Goal: Task Accomplishment & Management: Complete application form

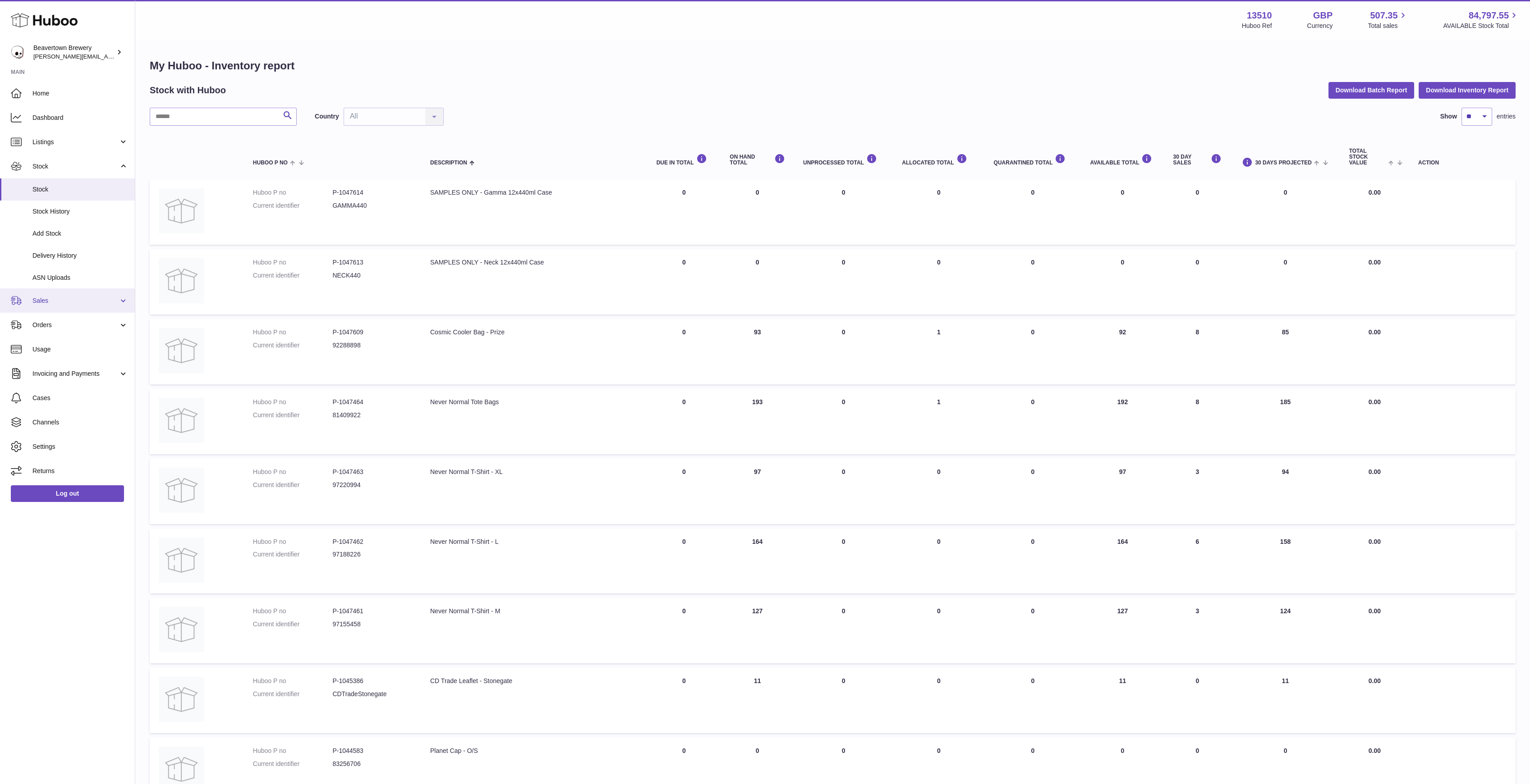
click at [45, 301] on span "Sales" at bounding box center [75, 301] width 86 height 8
click at [65, 330] on link "Sales" at bounding box center [68, 324] width 135 height 22
click at [166, 104] on div "My Huboo - Inventory report Stock with Huboo Download Batch Report Download Inv…" at bounding box center [833, 476] width 1366 height 835
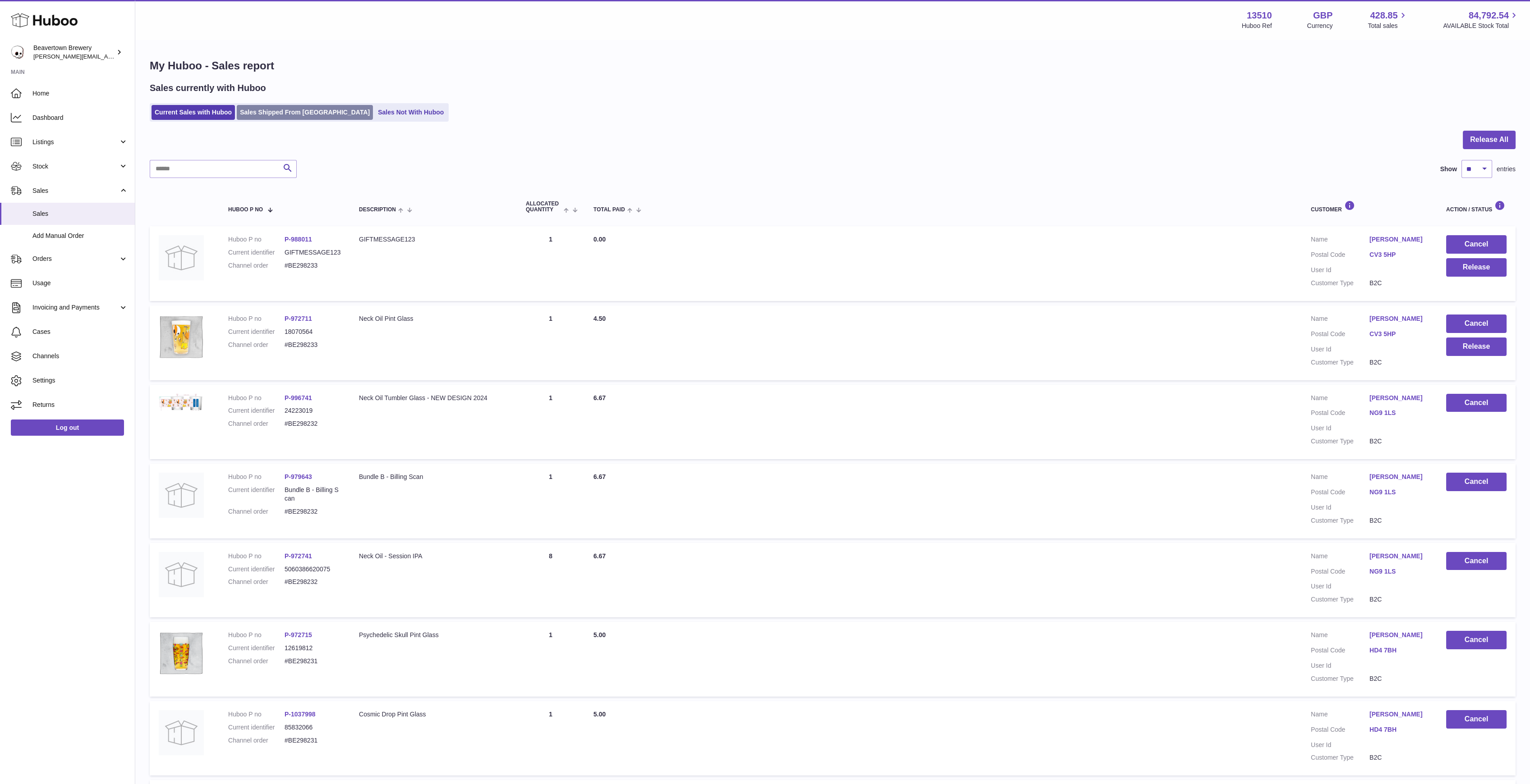
click at [290, 112] on link "Sales Shipped From Huboo" at bounding box center [305, 112] width 136 height 15
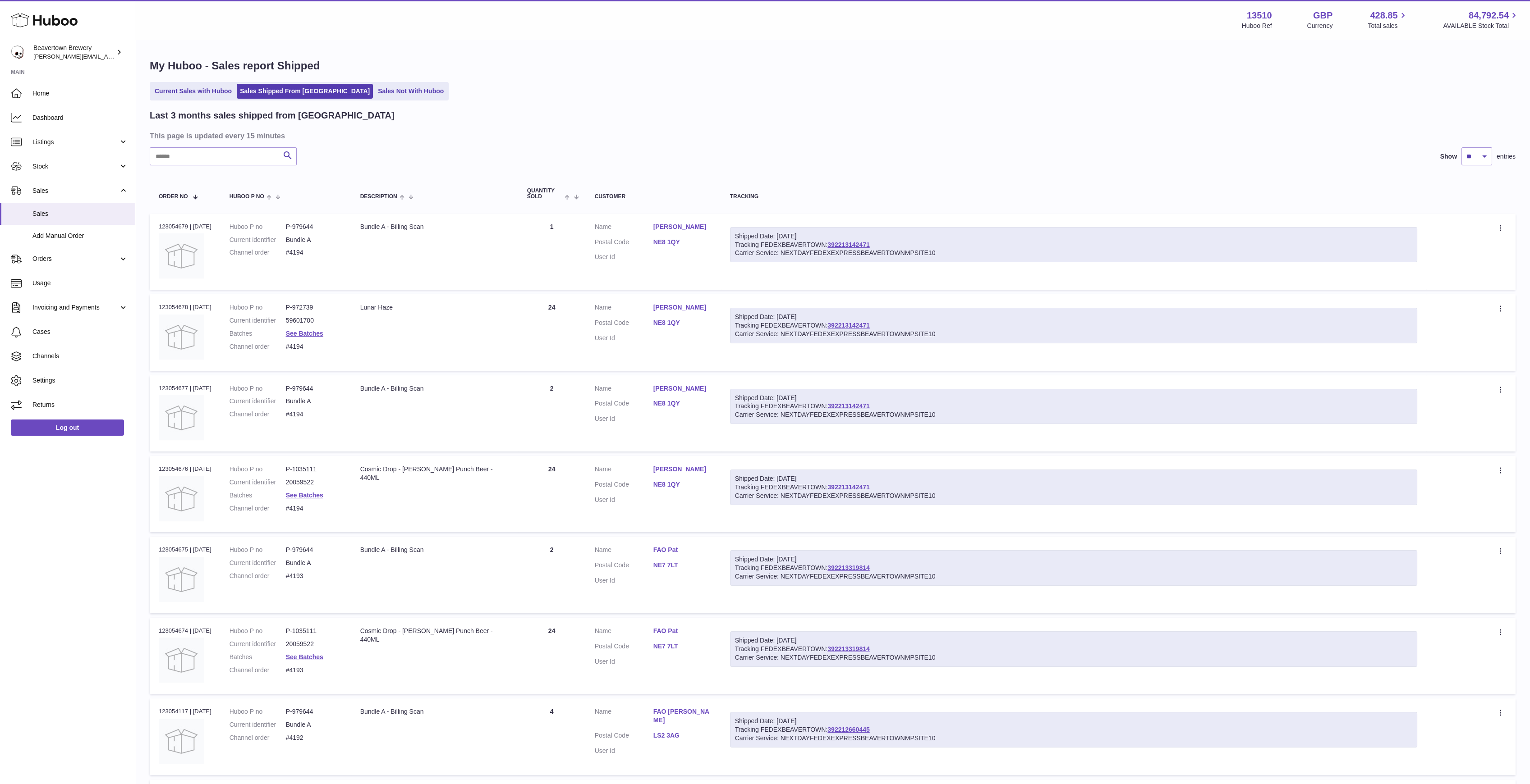
drag, startPoint x: 209, startPoint y: 123, endPoint x: 215, endPoint y: 161, distance: 38.5
click at [209, 123] on div "Last 3 months sales shipped from Huboo This page is updated every 15 minutes Se…" at bounding box center [833, 574] width 1366 height 929
drag, startPoint x: 232, startPoint y: 157, endPoint x: 209, endPoint y: 155, distance: 23.1
click at [223, 157] on input "text" at bounding box center [223, 156] width 147 height 18
paste input "*****"
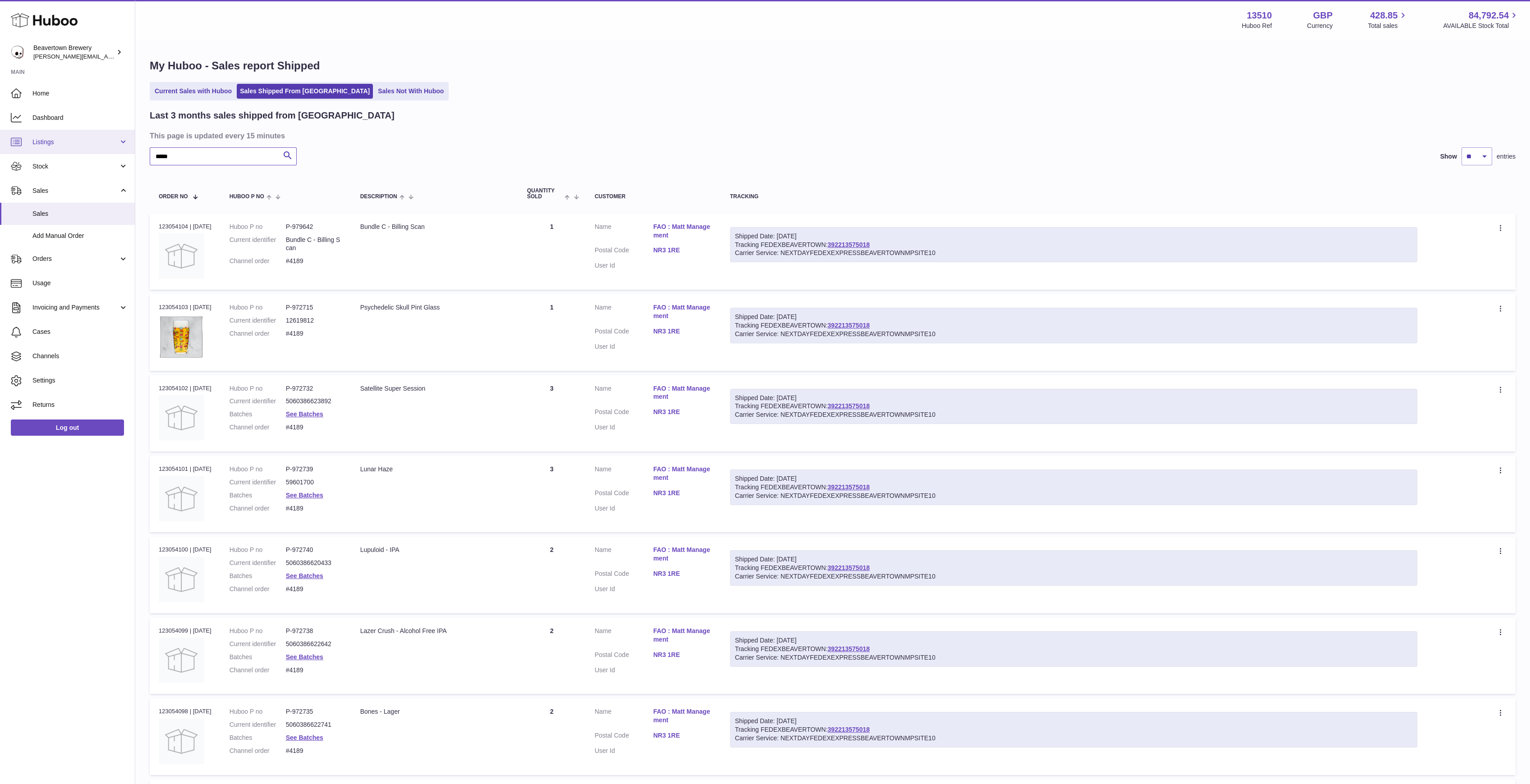
drag, startPoint x: 198, startPoint y: 156, endPoint x: 54, endPoint y: 146, distance: 144.3
click at [62, 148] on div "Huboo Beavertown Brewery Matthew.McCormack@beavertownbrewery.co.uk Main Home Da…" at bounding box center [765, 506] width 1530 height 1012
paste input "text"
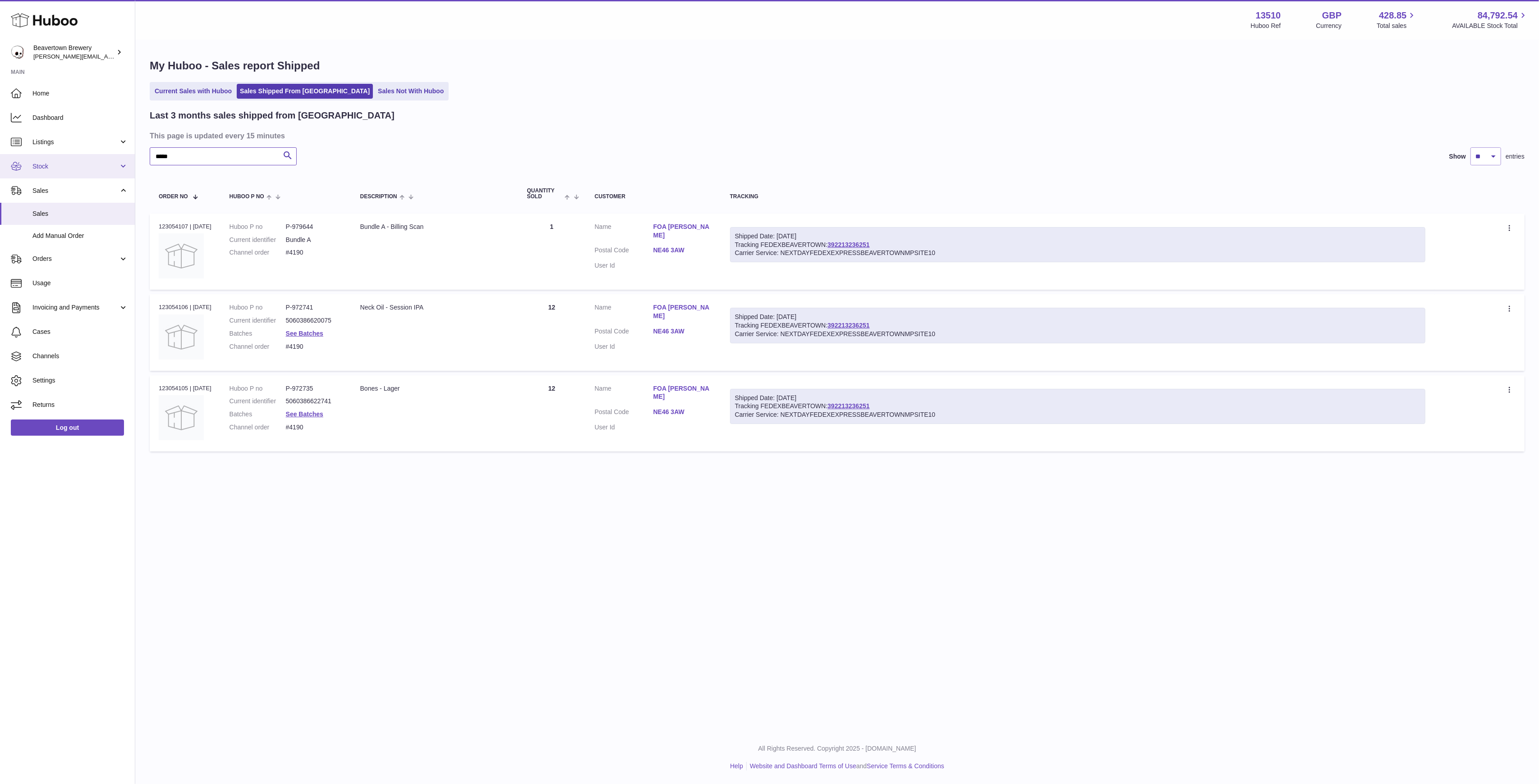
drag, startPoint x: 222, startPoint y: 154, endPoint x: 60, endPoint y: 154, distance: 162.0
click at [60, 154] on div "Huboo Beavertown Brewery Matthew.McCormack@beavertownbrewery.co.uk Main Home Da…" at bounding box center [770, 392] width 1539 height 784
paste input "text"
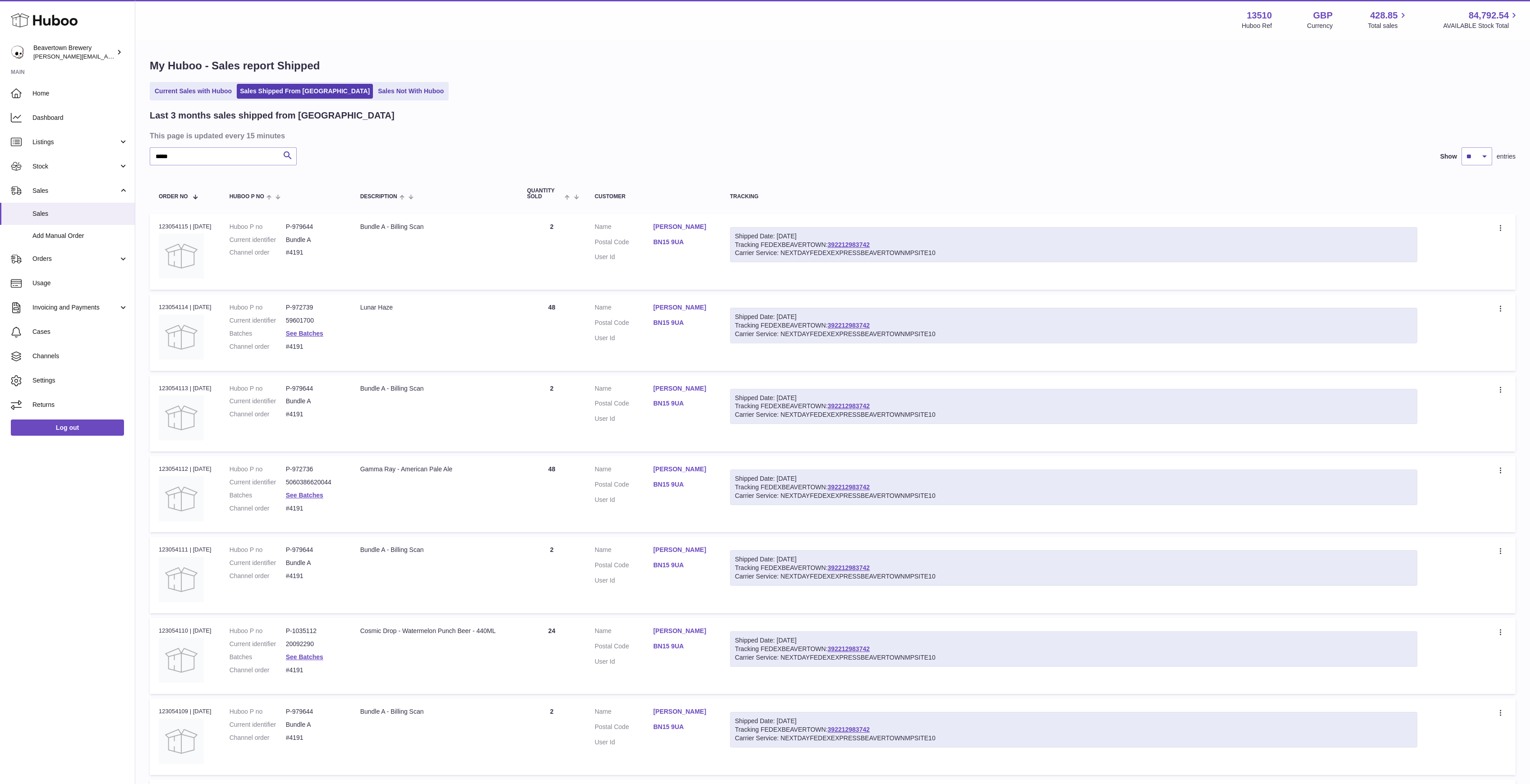
drag, startPoint x: 847, startPoint y: 248, endPoint x: 846, endPoint y: 229, distance: 19.0
click at [845, 229] on div "Shipped Date: 18th Aug 2025 Tracking FEDEXBEAVERTOWN: 392212983742 Carrier Serv…" at bounding box center [1074, 245] width 688 height 36
drag, startPoint x: 190, startPoint y: 153, endPoint x: 65, endPoint y: 138, distance: 125.9
click at [65, 138] on div "Huboo Beavertown Brewery Matthew.McCormack@beavertownbrewery.co.uk Main Home Da…" at bounding box center [765, 466] width 1530 height 931
paste input "text"
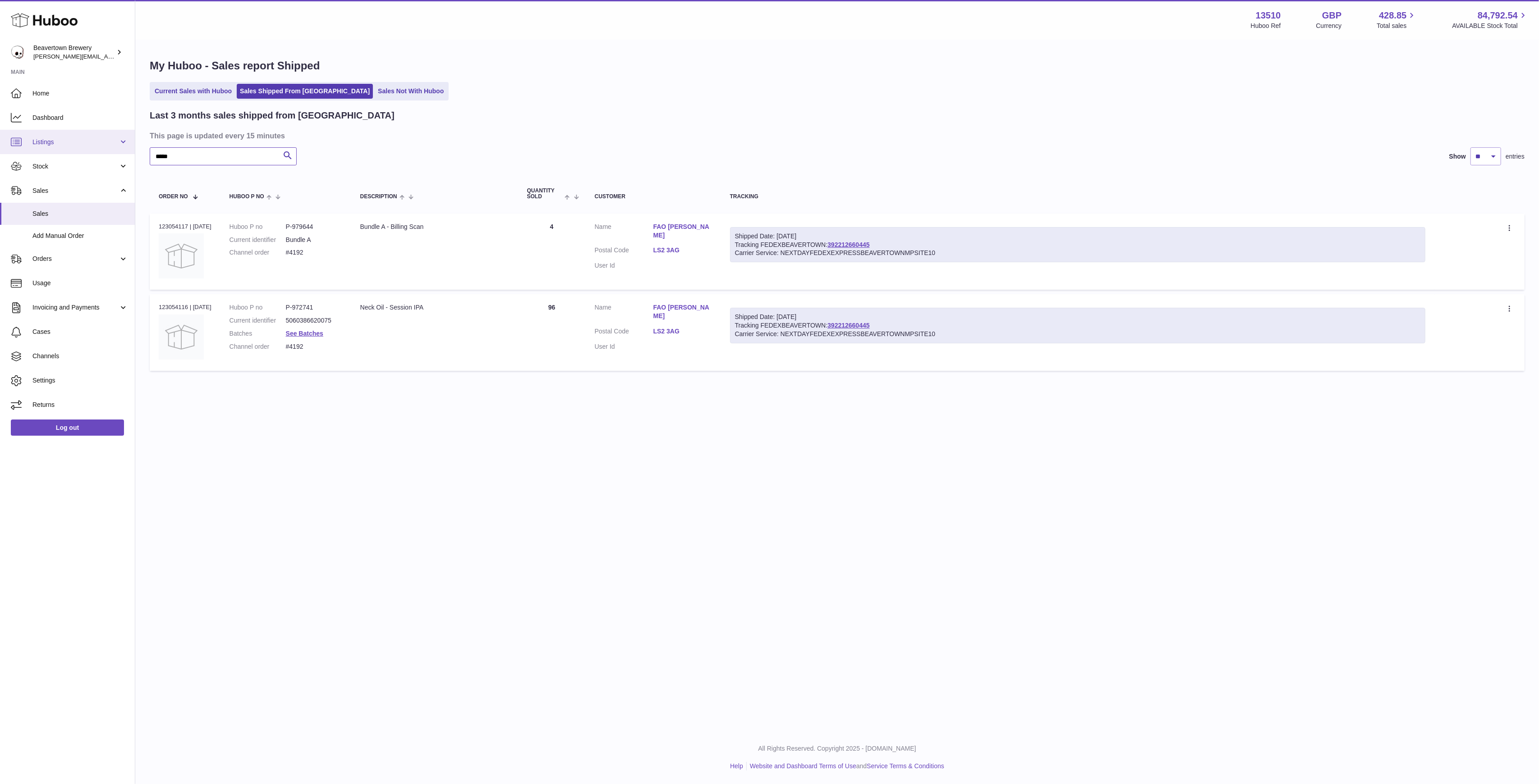
drag, startPoint x: 188, startPoint y: 154, endPoint x: 62, endPoint y: 150, distance: 126.1
click at [62, 150] on div "Huboo Beavertown Brewery Matthew.McCormack@beavertownbrewery.co.uk Main Home Da…" at bounding box center [770, 392] width 1539 height 784
paste input "text"
type input "*****"
click at [88, 225] on link "Add Manual Order" at bounding box center [68, 236] width 135 height 22
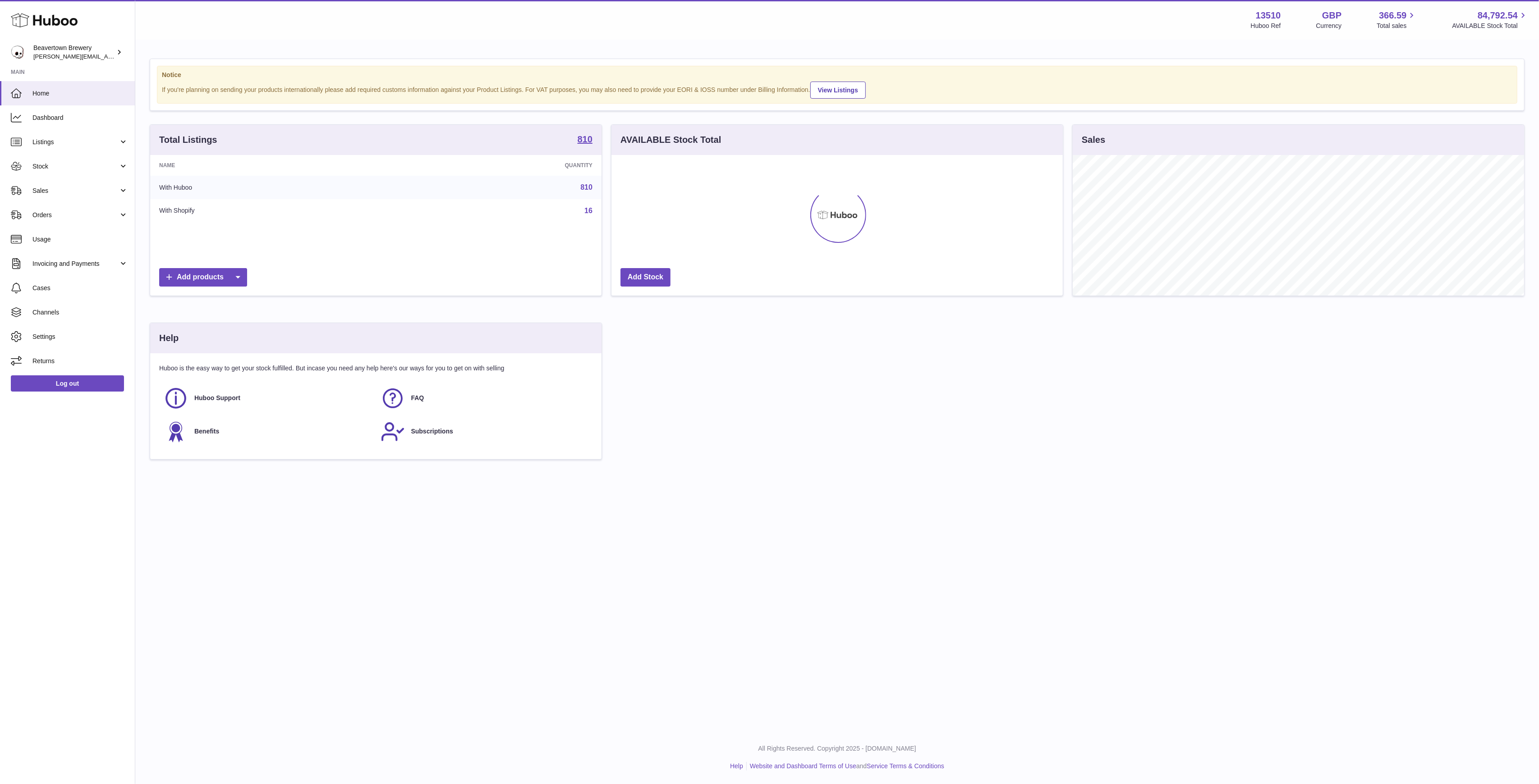
scroll to position [140, 452]
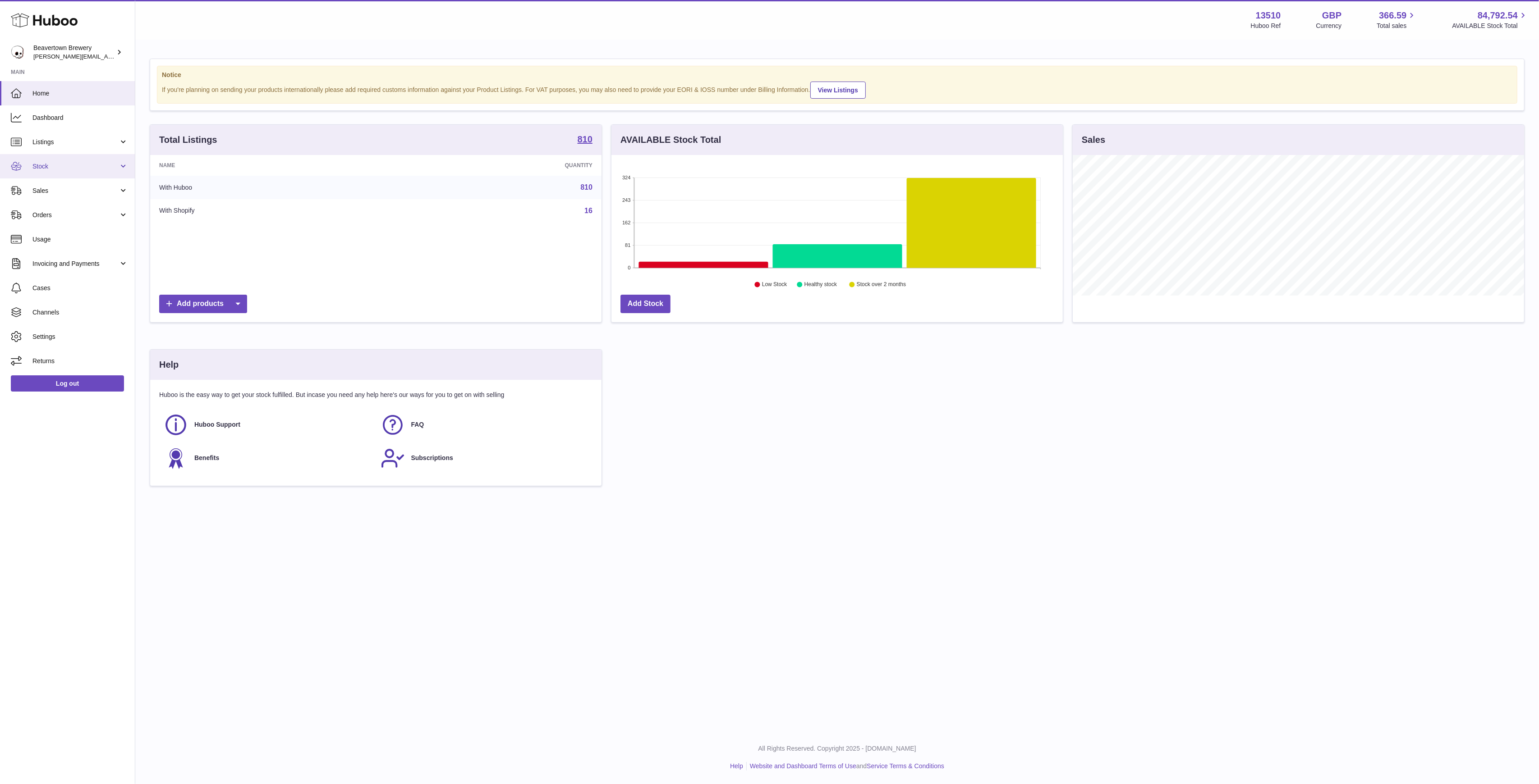
click at [65, 164] on span "Stock" at bounding box center [75, 167] width 86 height 8
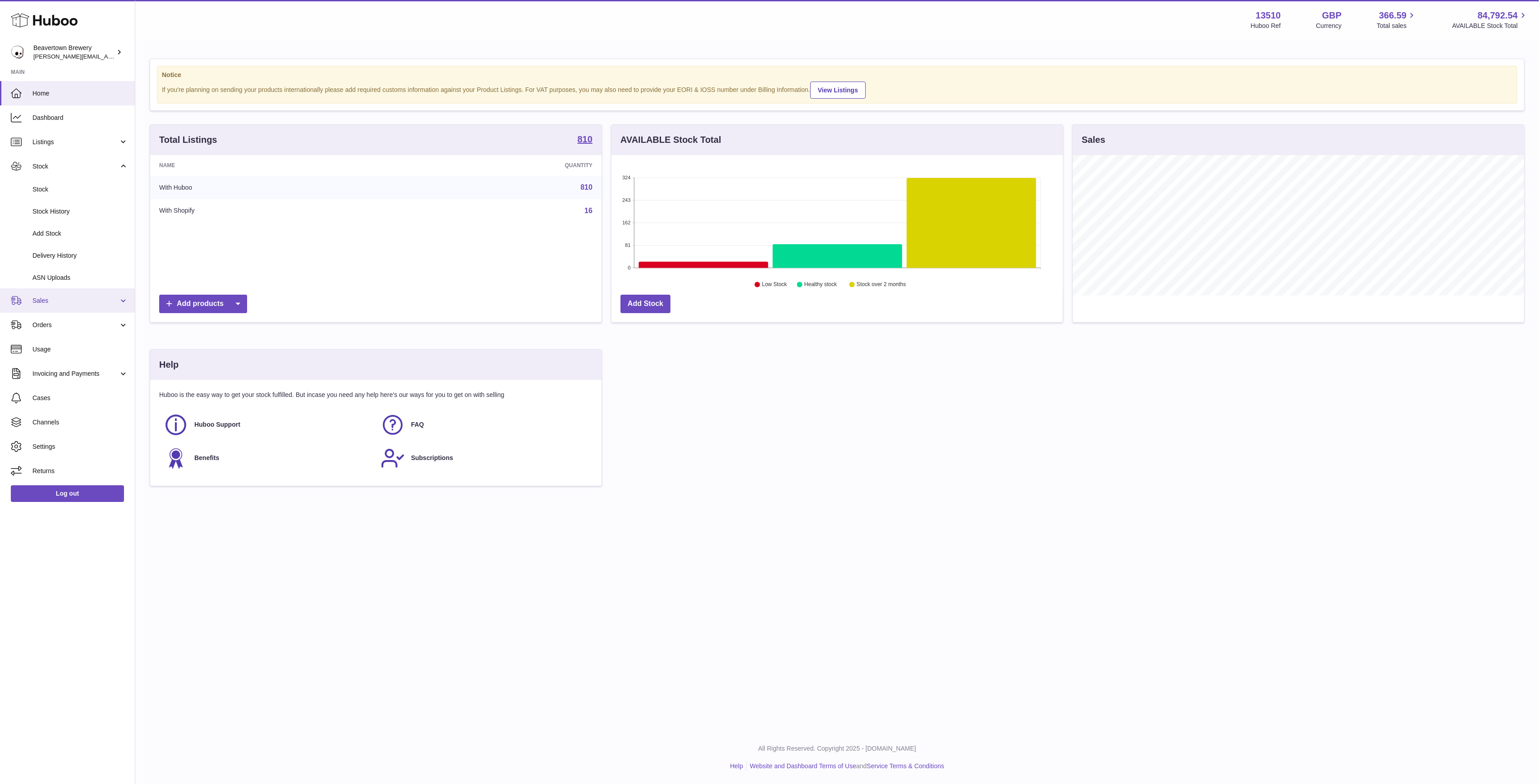
click at [59, 297] on span "Sales" at bounding box center [75, 301] width 86 height 8
click at [57, 340] on link "Add Manual Order" at bounding box center [68, 346] width 135 height 22
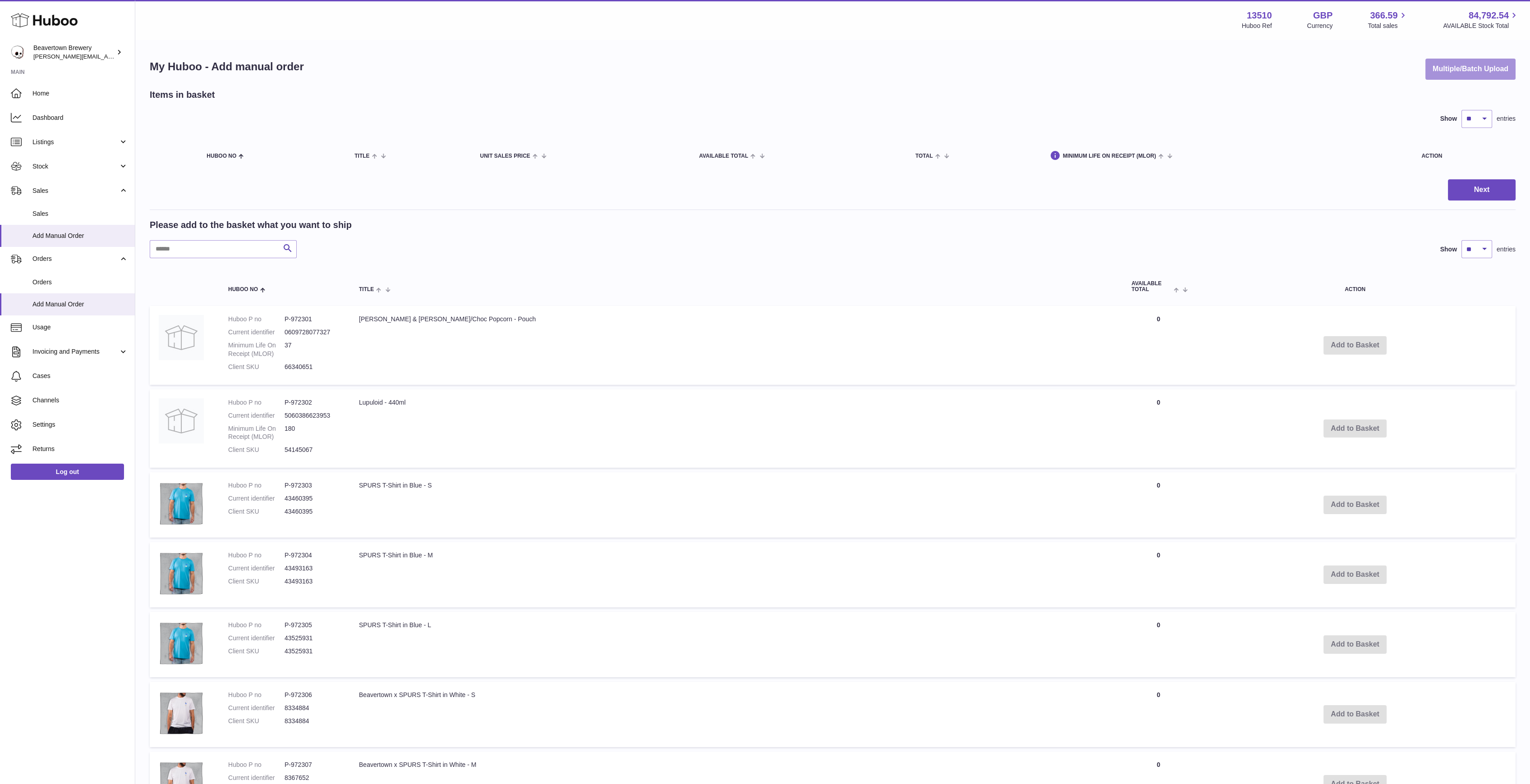
click at [1461, 60] on button "Multiple/Batch Upload" at bounding box center [1470, 69] width 90 height 21
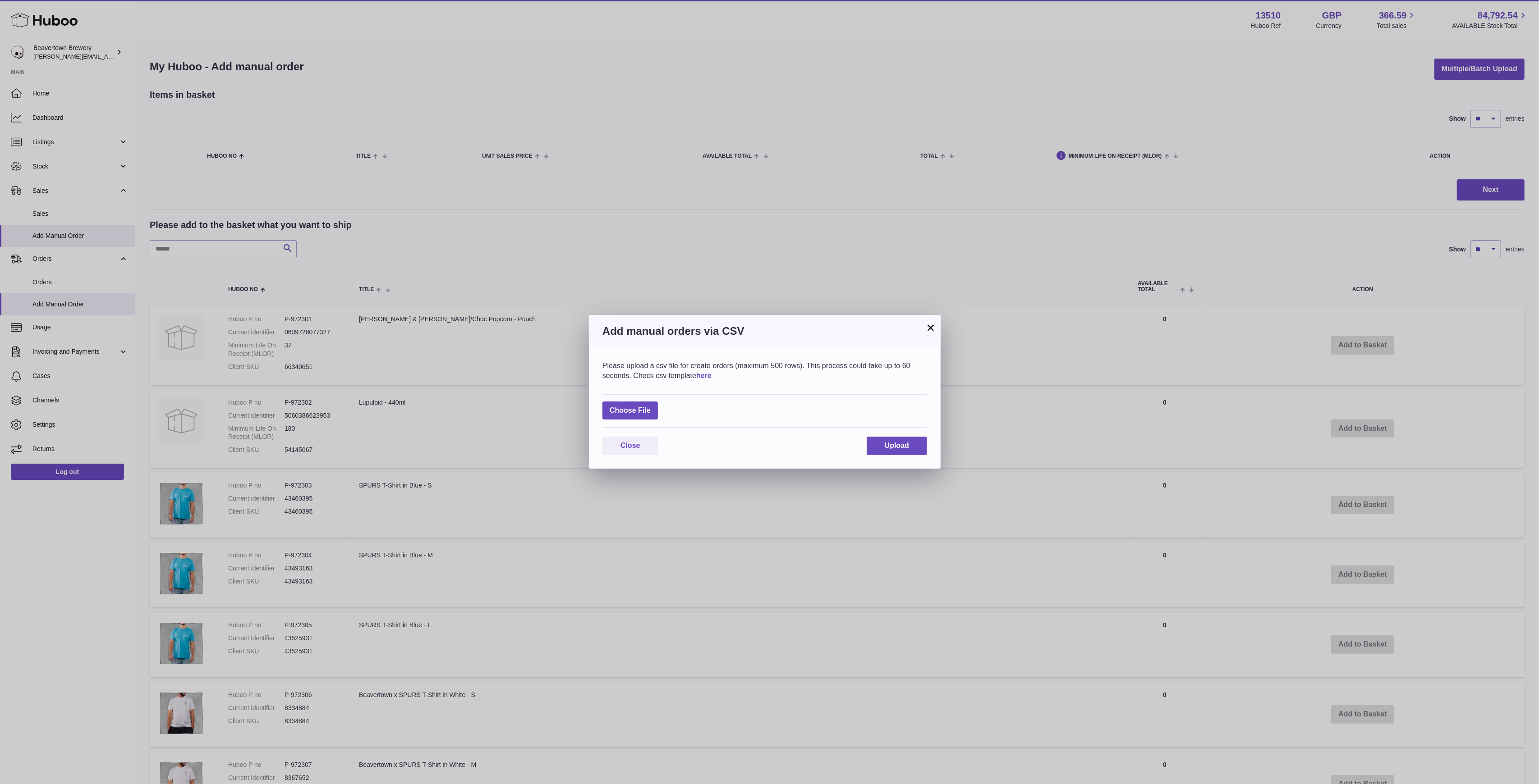
click at [712, 373] on link "here" at bounding box center [704, 376] width 16 height 8
click at [897, 455] on button "Upload" at bounding box center [897, 445] width 60 height 19
click at [621, 408] on label at bounding box center [630, 410] width 56 height 19
click at [651, 407] on input "file" at bounding box center [651, 406] width 1 height 1
type input "**********"
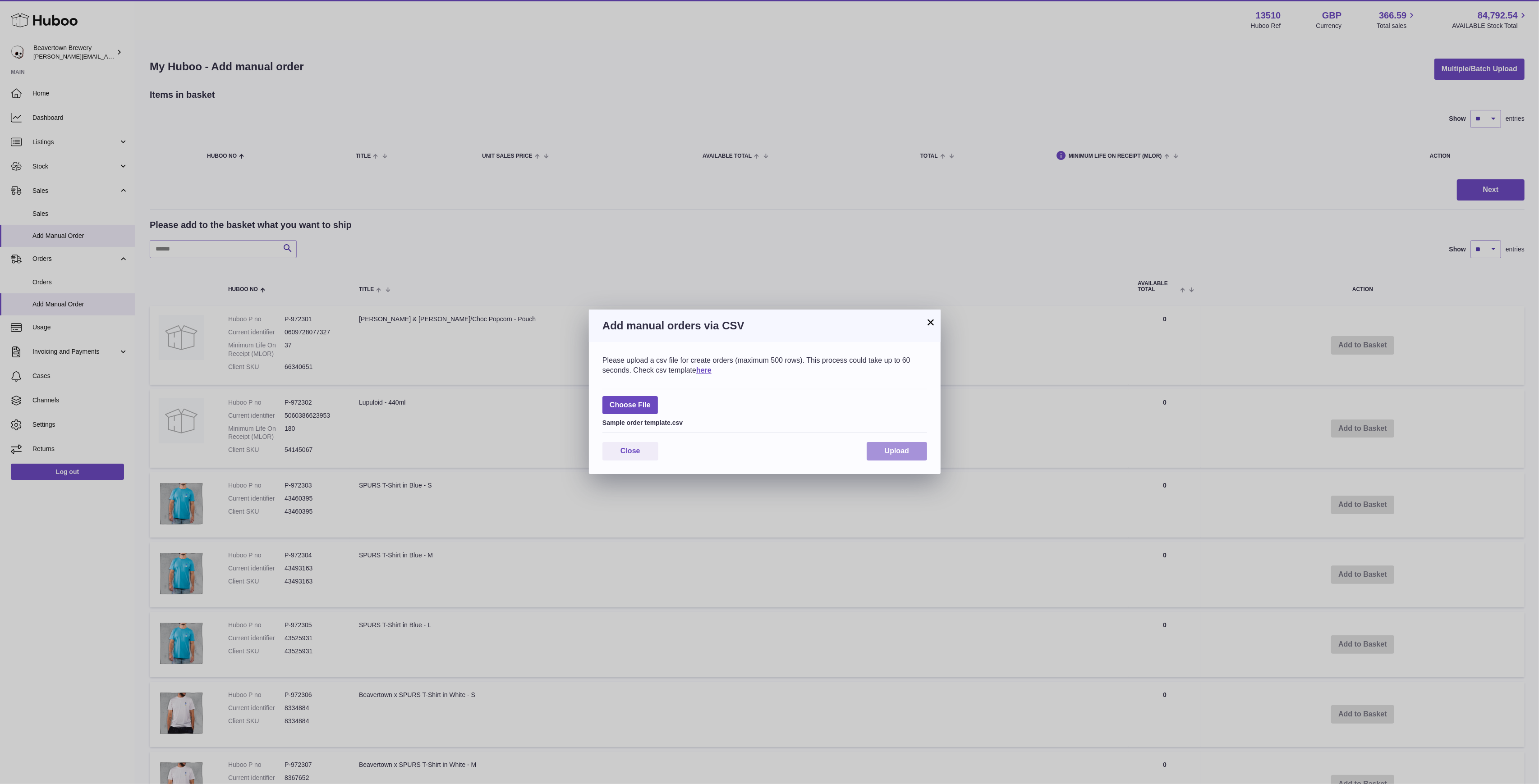
click at [879, 449] on button "Upload" at bounding box center [897, 451] width 60 height 19
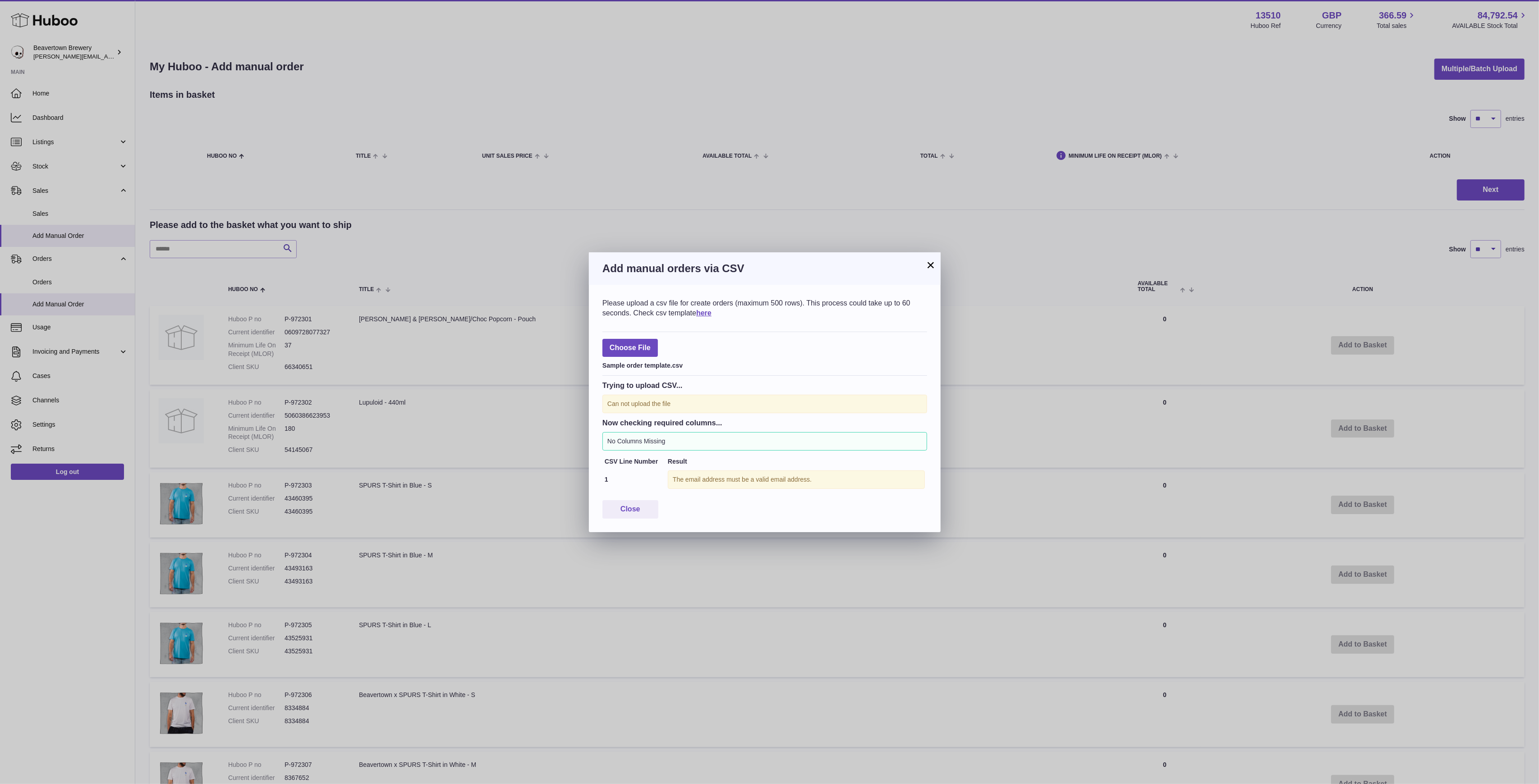
click at [934, 270] on button "×" at bounding box center [931, 265] width 11 height 11
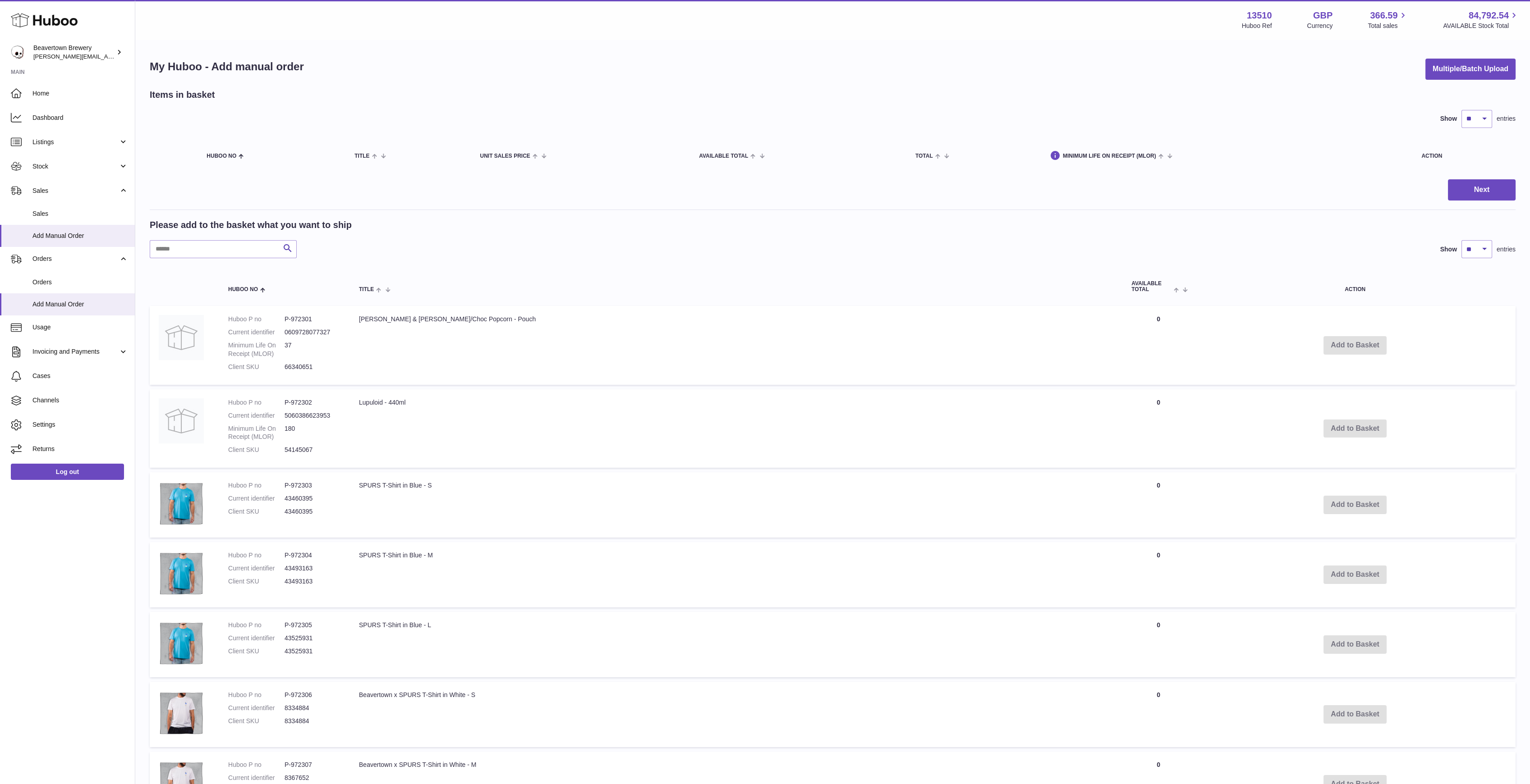
click at [931, 270] on table "Huboo no Title AVAILABLE Total Action Huboo P no P-972301 Current identifier 06…" at bounding box center [833, 649] width 1366 height 764
click at [1439, 64] on button "Multiple/Batch Upload" at bounding box center [1470, 69] width 90 height 21
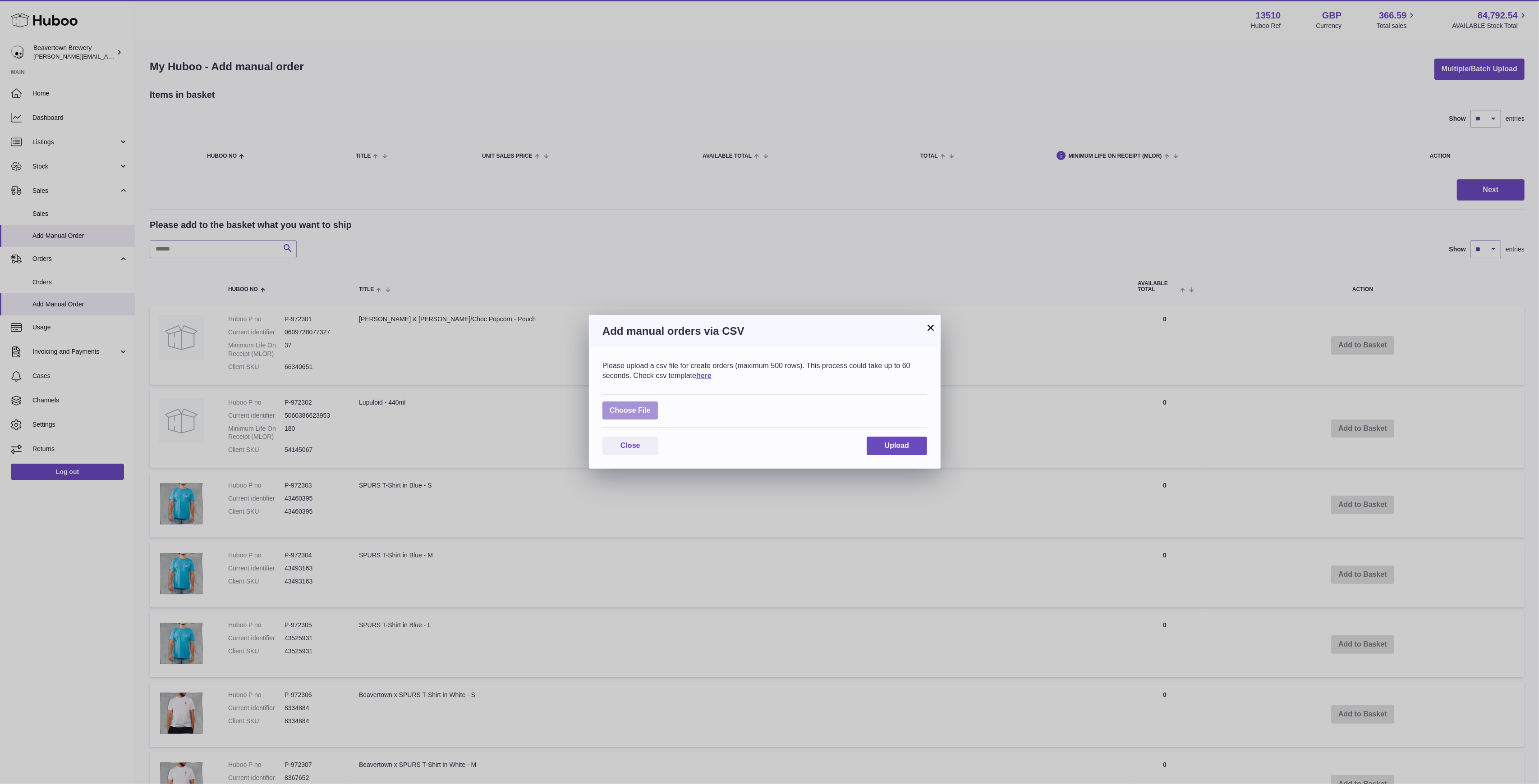
click at [649, 402] on label at bounding box center [630, 410] width 56 height 19
click at [651, 406] on input "file" at bounding box center [651, 406] width 1 height 1
type input "**********"
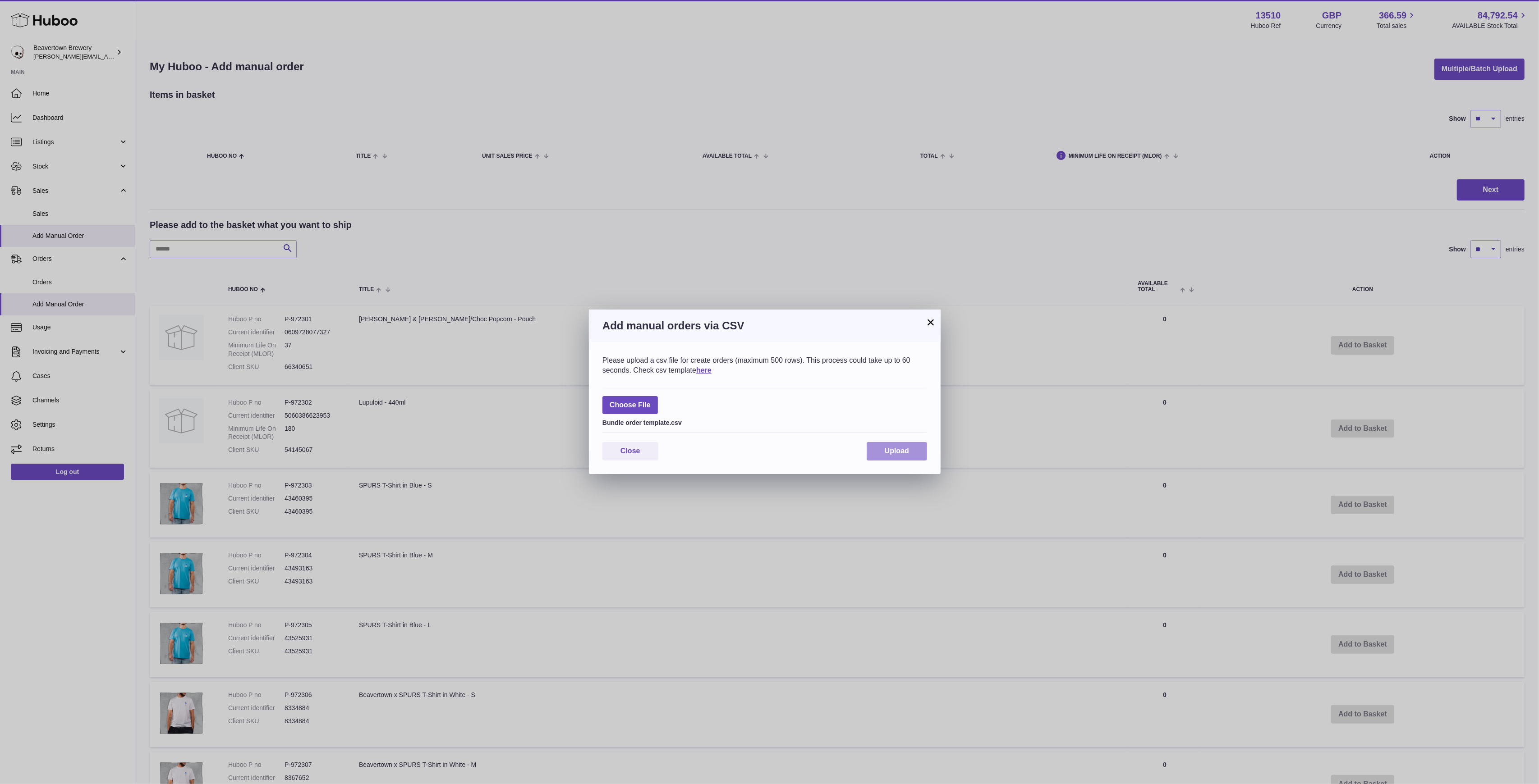
click at [887, 458] on button "Upload" at bounding box center [897, 451] width 60 height 19
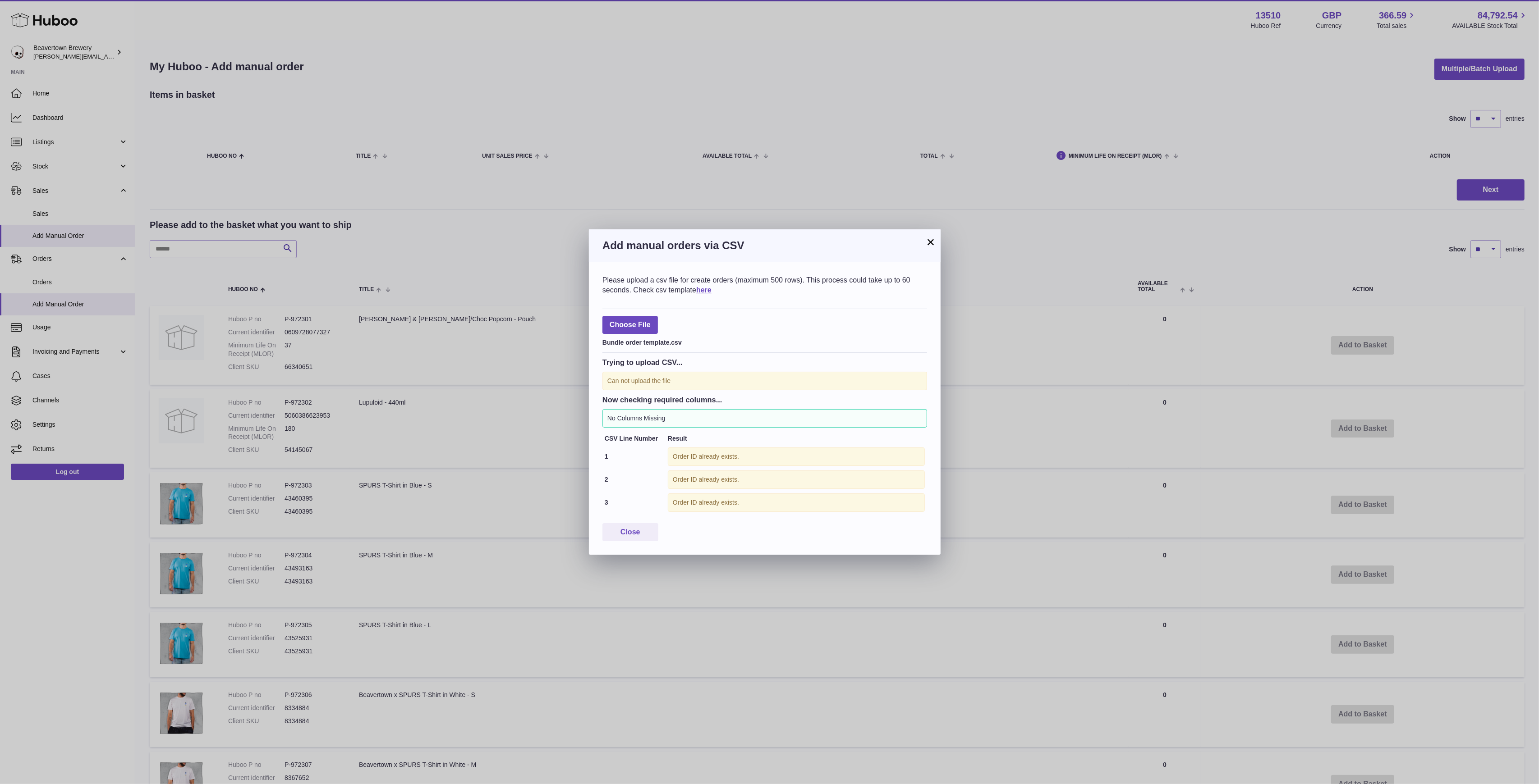
click at [927, 244] on button "×" at bounding box center [931, 242] width 11 height 11
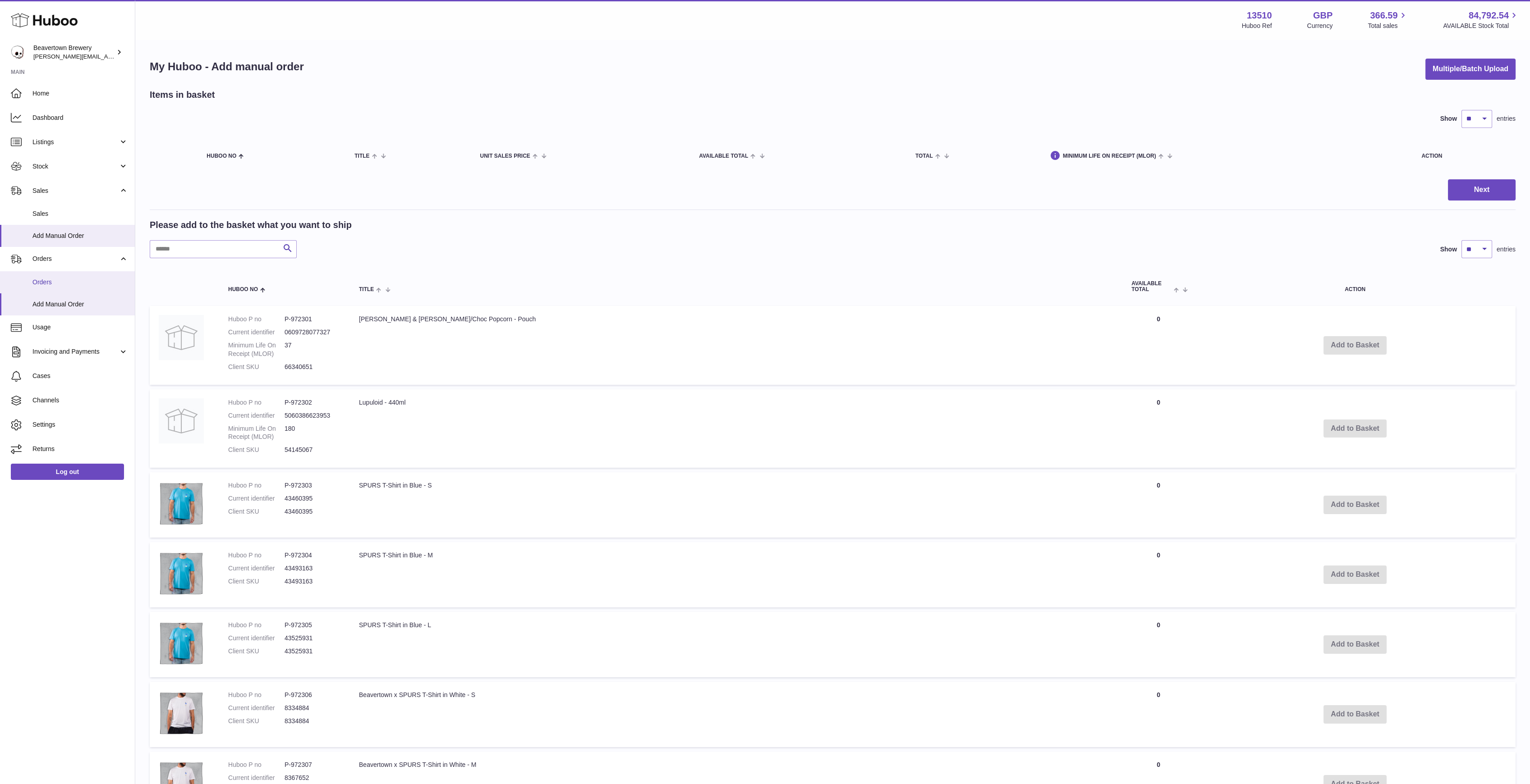
click at [91, 284] on span "Orders" at bounding box center [80, 282] width 96 height 8
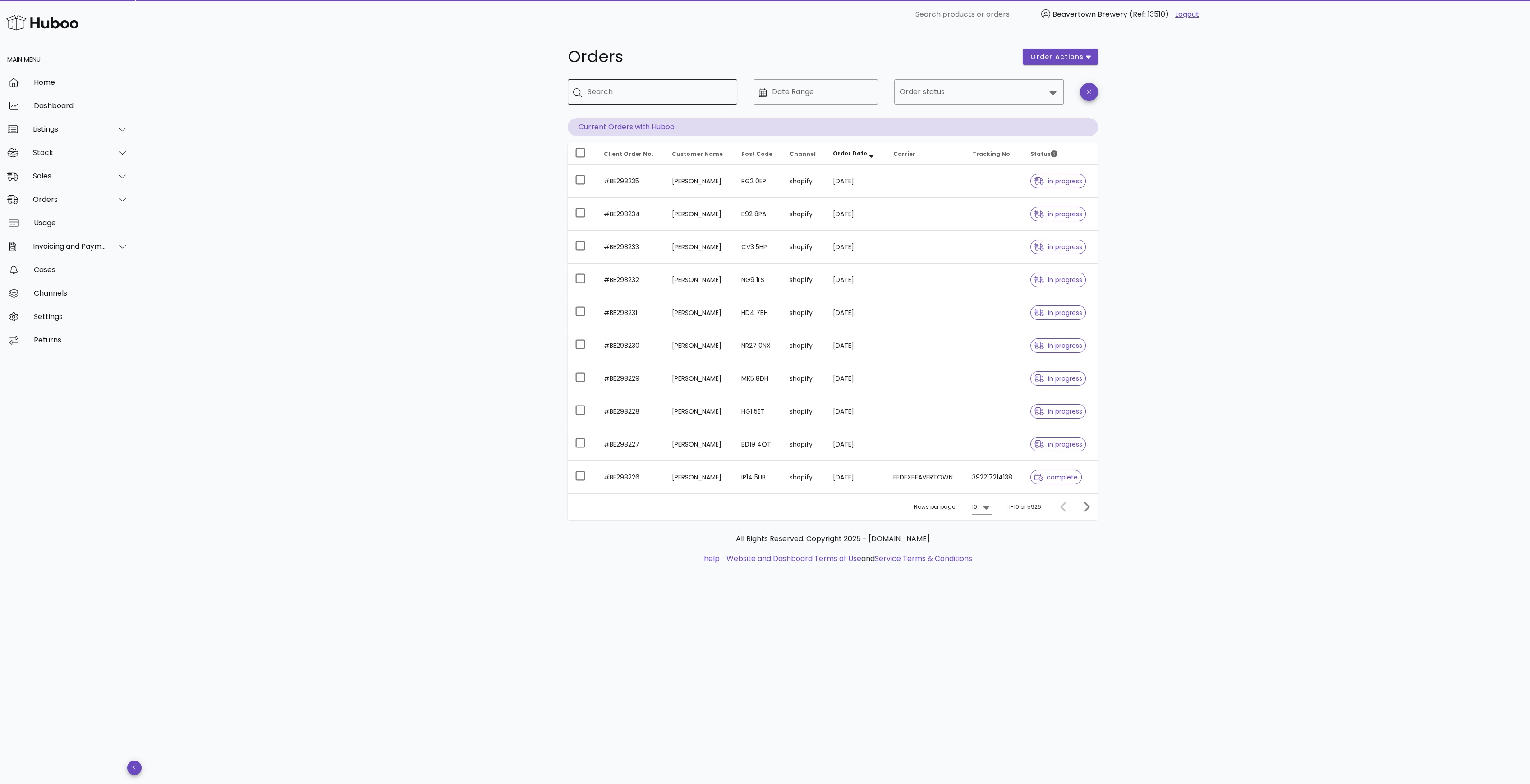
click at [621, 100] on div "Search" at bounding box center [658, 92] width 143 height 25
drag, startPoint x: 619, startPoint y: 97, endPoint x: 570, endPoint y: 85, distance: 50.4
click at [566, 84] on div "​ Search" at bounding box center [652, 99] width 180 height 50
drag, startPoint x: 574, startPoint y: 87, endPoint x: 583, endPoint y: 88, distance: 9.1
click at [575, 87] on div at bounding box center [580, 92] width 14 height 10
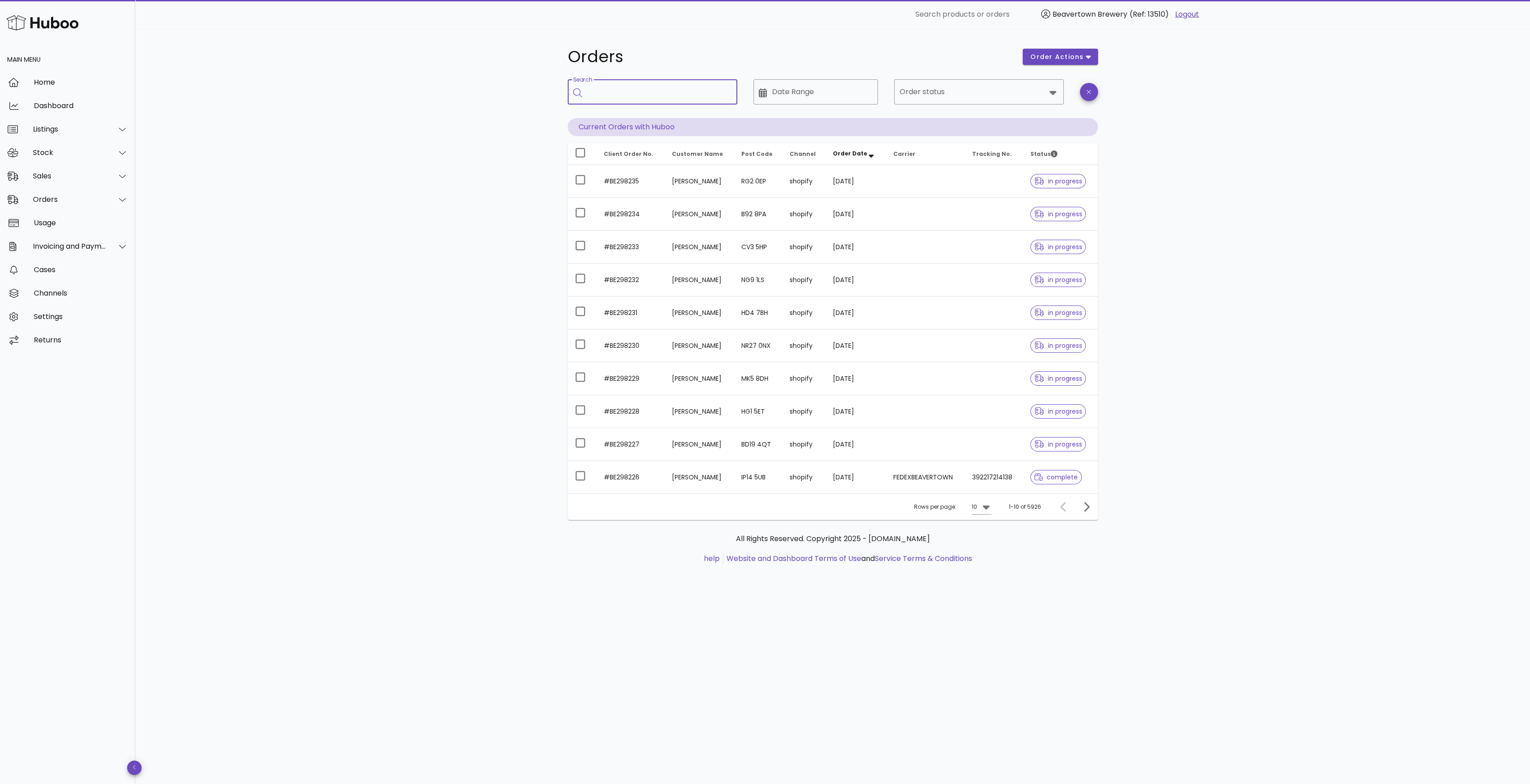
paste input "*****"
type input "*****"
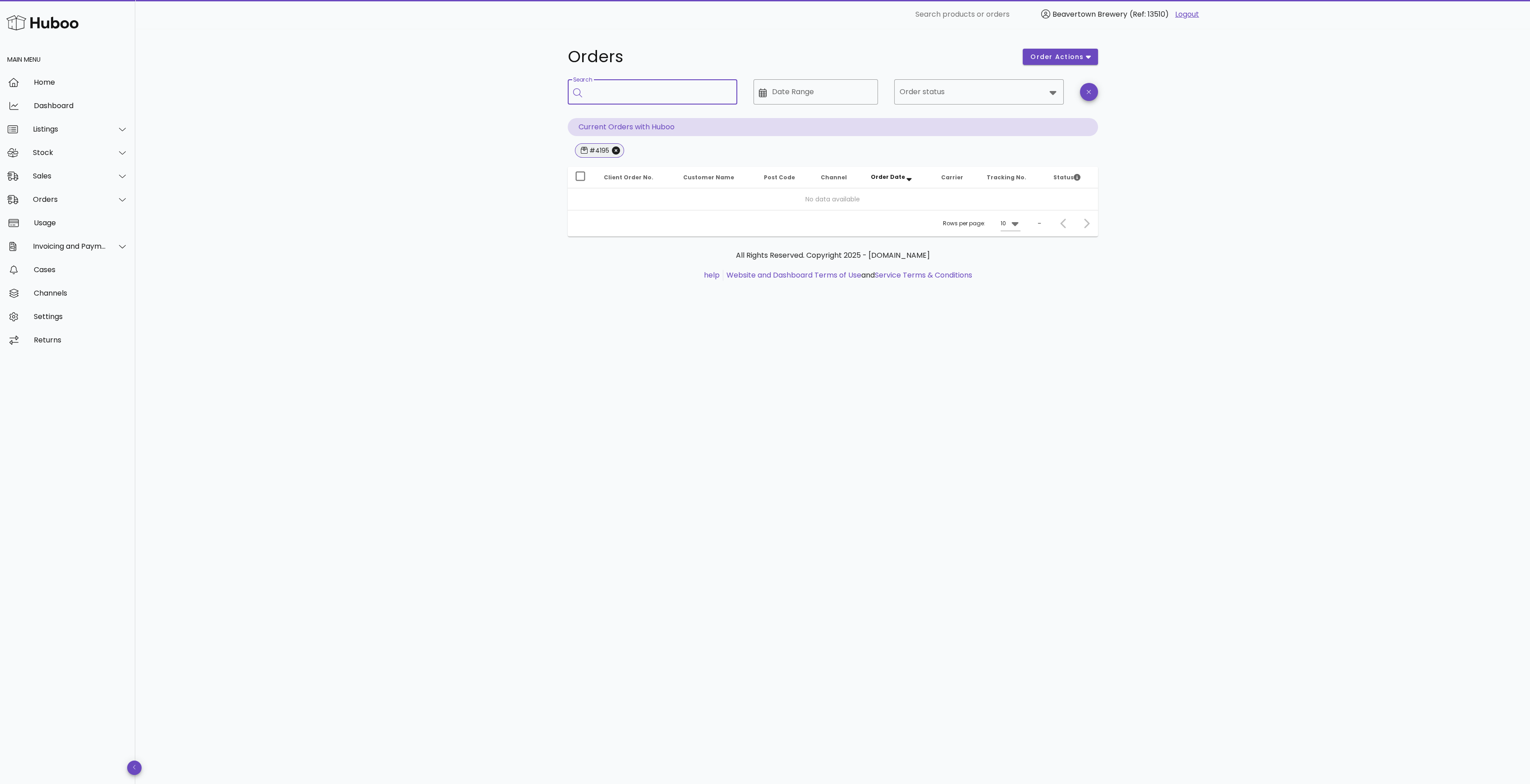
click at [618, 144] on span "#4195" at bounding box center [599, 150] width 49 height 14
click at [617, 148] on icon "Close" at bounding box center [616, 150] width 8 height 8
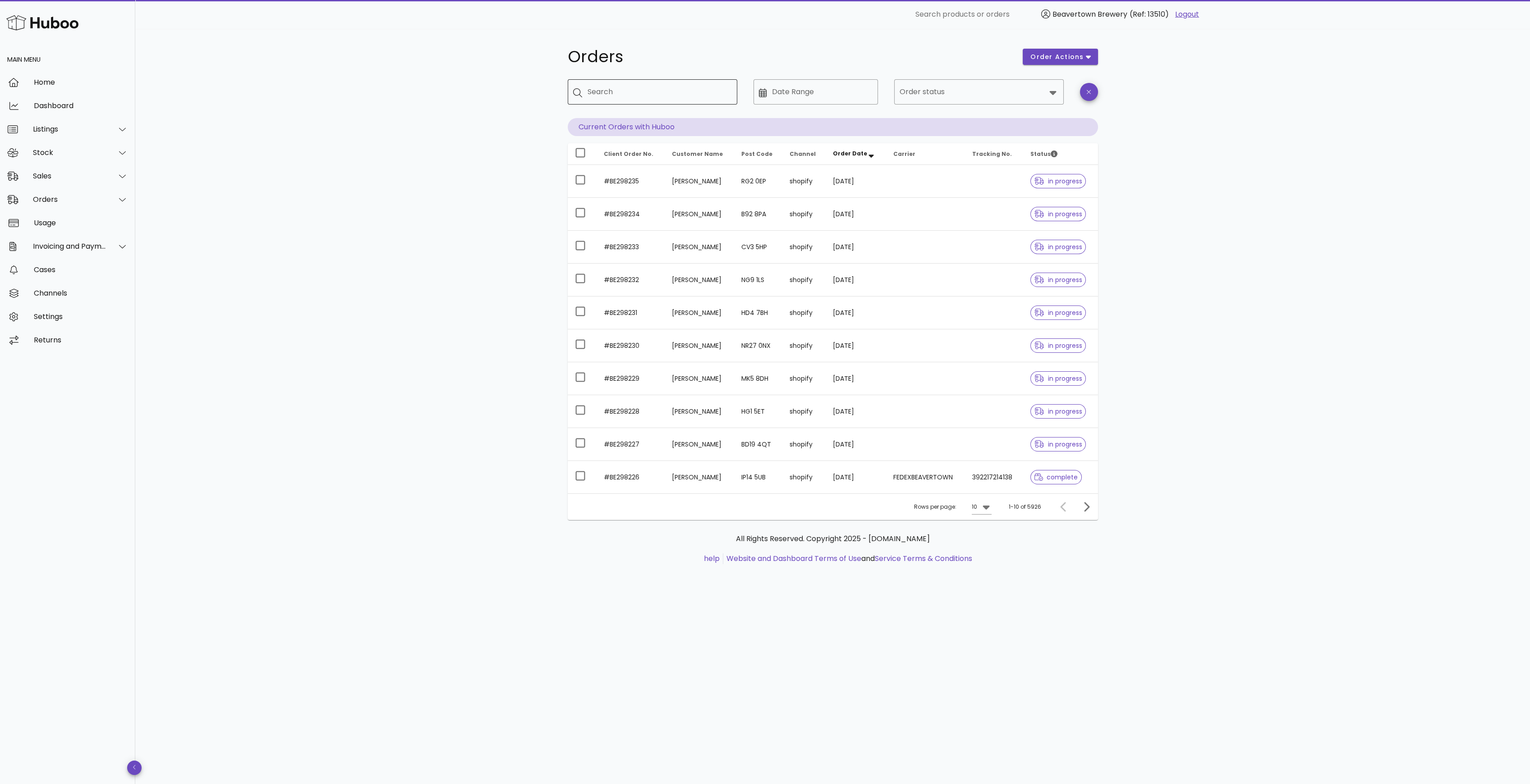
click at [597, 92] on input "Search" at bounding box center [658, 92] width 143 height 14
paste input "*****"
type input "*****"
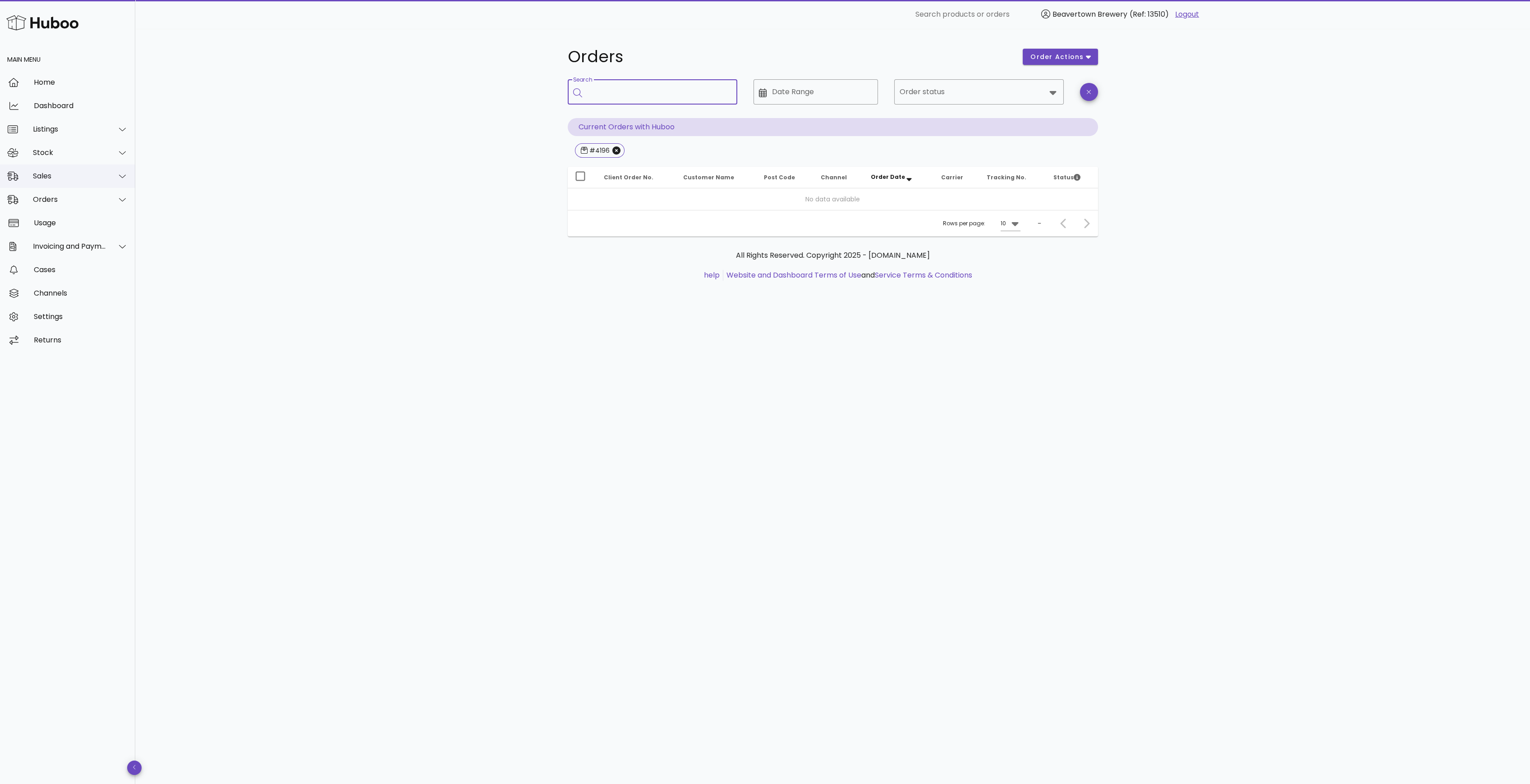
click at [48, 172] on div "Sales" at bounding box center [69, 176] width 73 height 8
click at [71, 199] on div "Sales" at bounding box center [80, 198] width 96 height 8
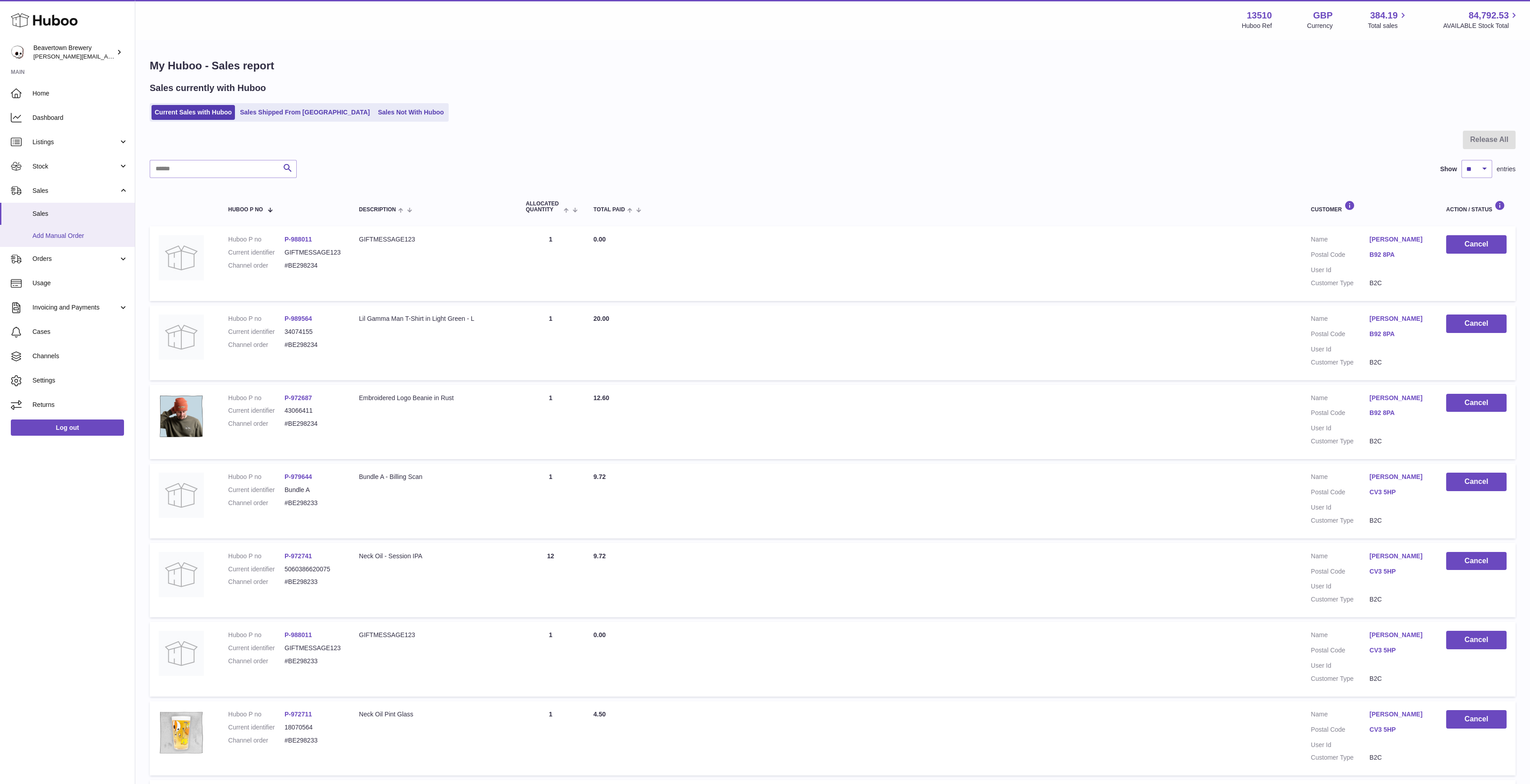
click at [62, 240] on span "Add Manual Order" at bounding box center [80, 236] width 96 height 8
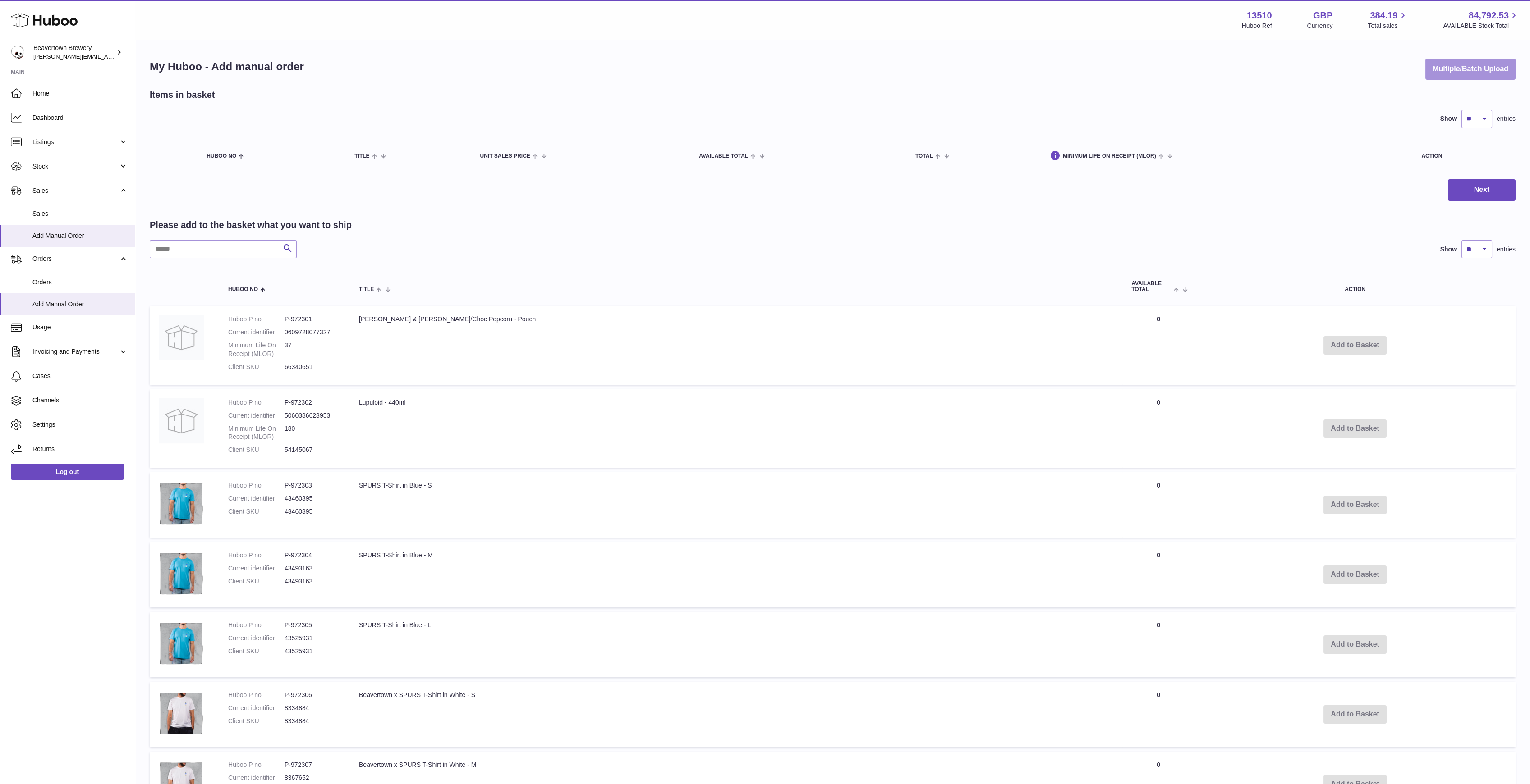
click at [1440, 73] on button "Multiple/Batch Upload" at bounding box center [1470, 69] width 90 height 21
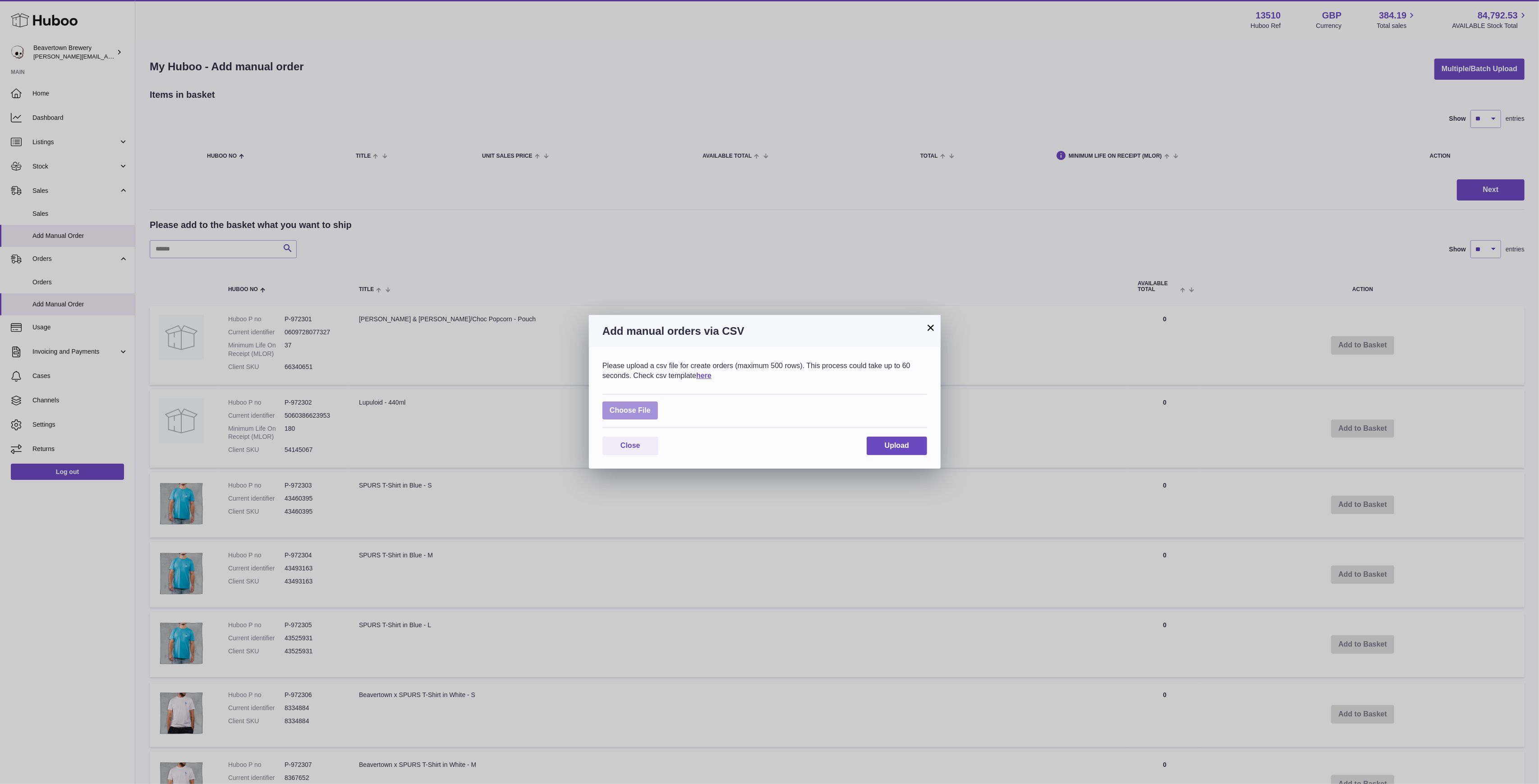
click at [624, 412] on label at bounding box center [630, 410] width 56 height 19
click at [651, 407] on input "file" at bounding box center [651, 406] width 1 height 1
type input "**********"
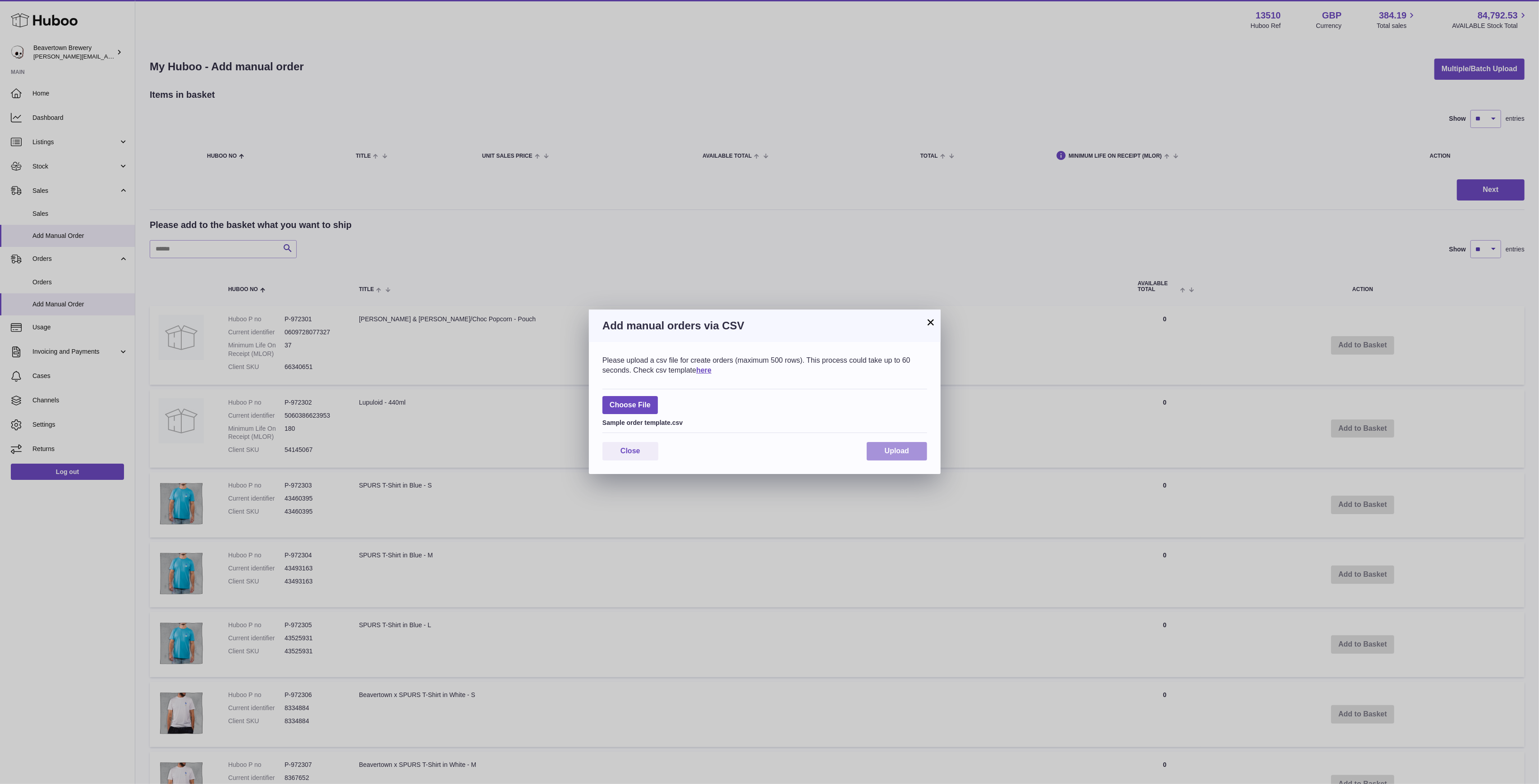
click at [881, 436] on div "Please upload a csv file for create orders (maximum 500 rows). This process cou…" at bounding box center [765, 408] width 352 height 132
click at [890, 453] on span "Upload" at bounding box center [897, 451] width 24 height 8
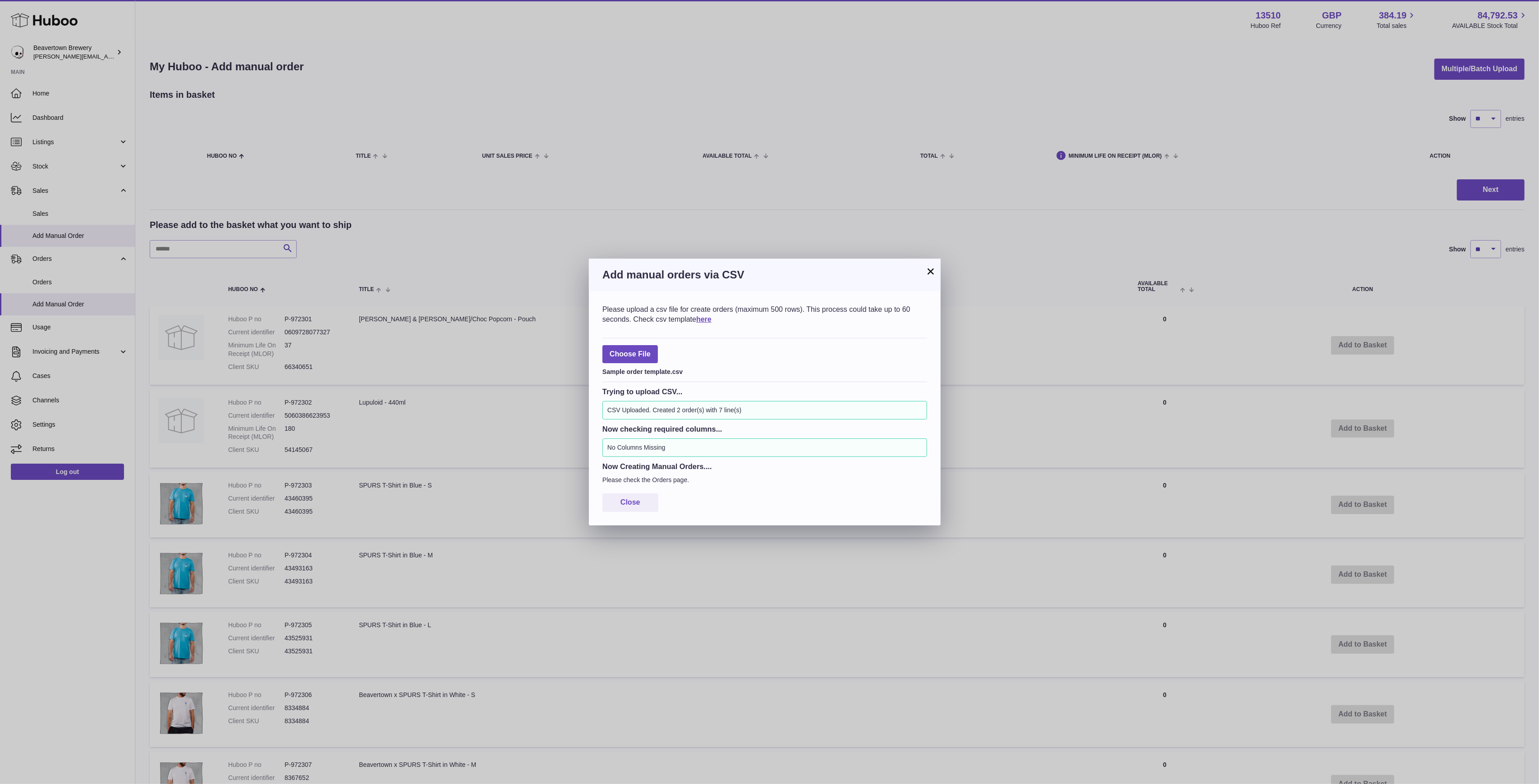
click at [930, 268] on button "×" at bounding box center [931, 271] width 11 height 11
